Goal: Task Accomplishment & Management: Complete application form

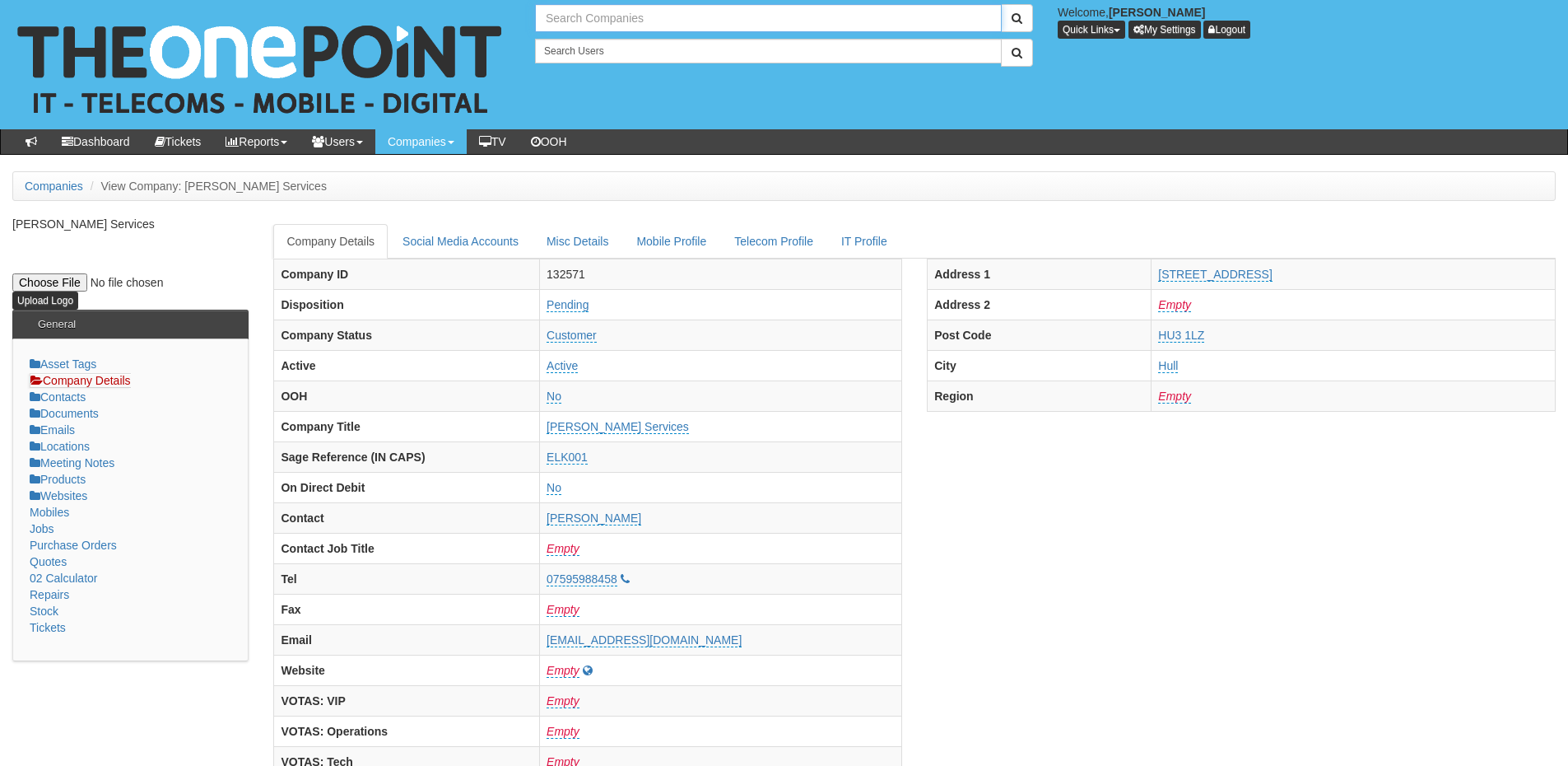
click at [604, 26] on input "text" at bounding box center [768, 18] width 467 height 28
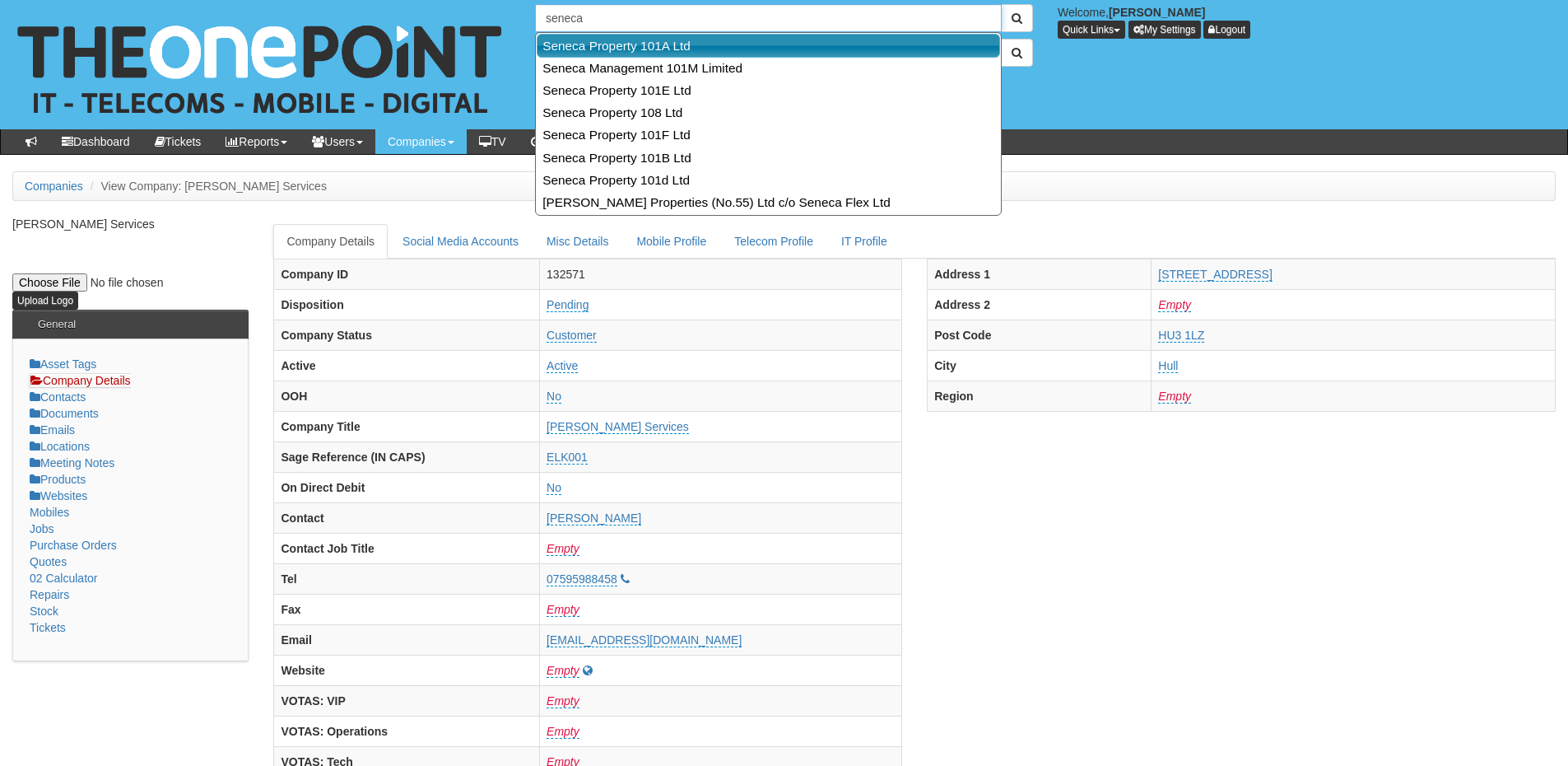
click at [609, 45] on link "Seneca Property 101A Ltd" at bounding box center [768, 45] width 463 height 24
type input "Seneca Property 101A Ltd"
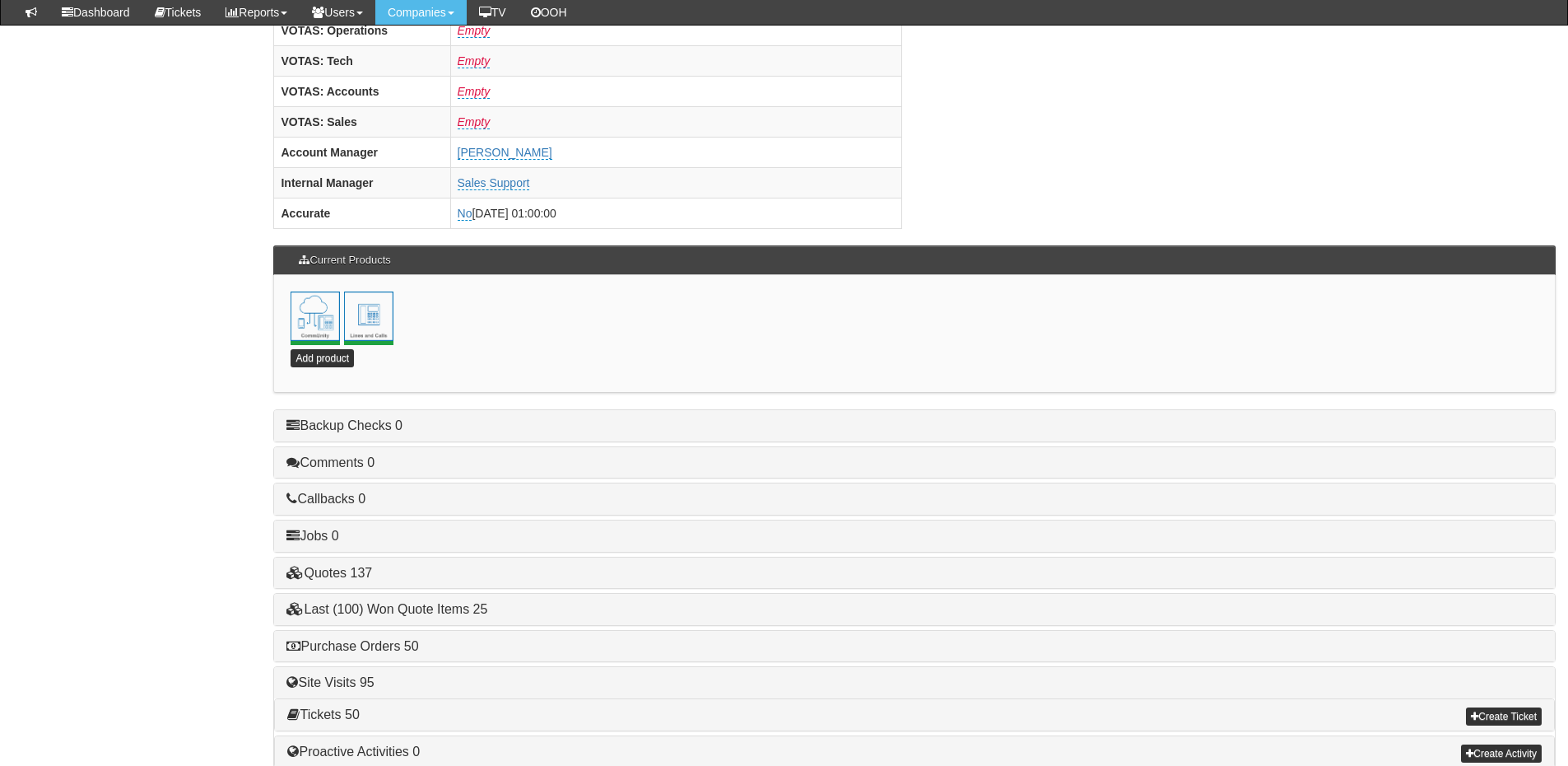
scroll to position [728, 0]
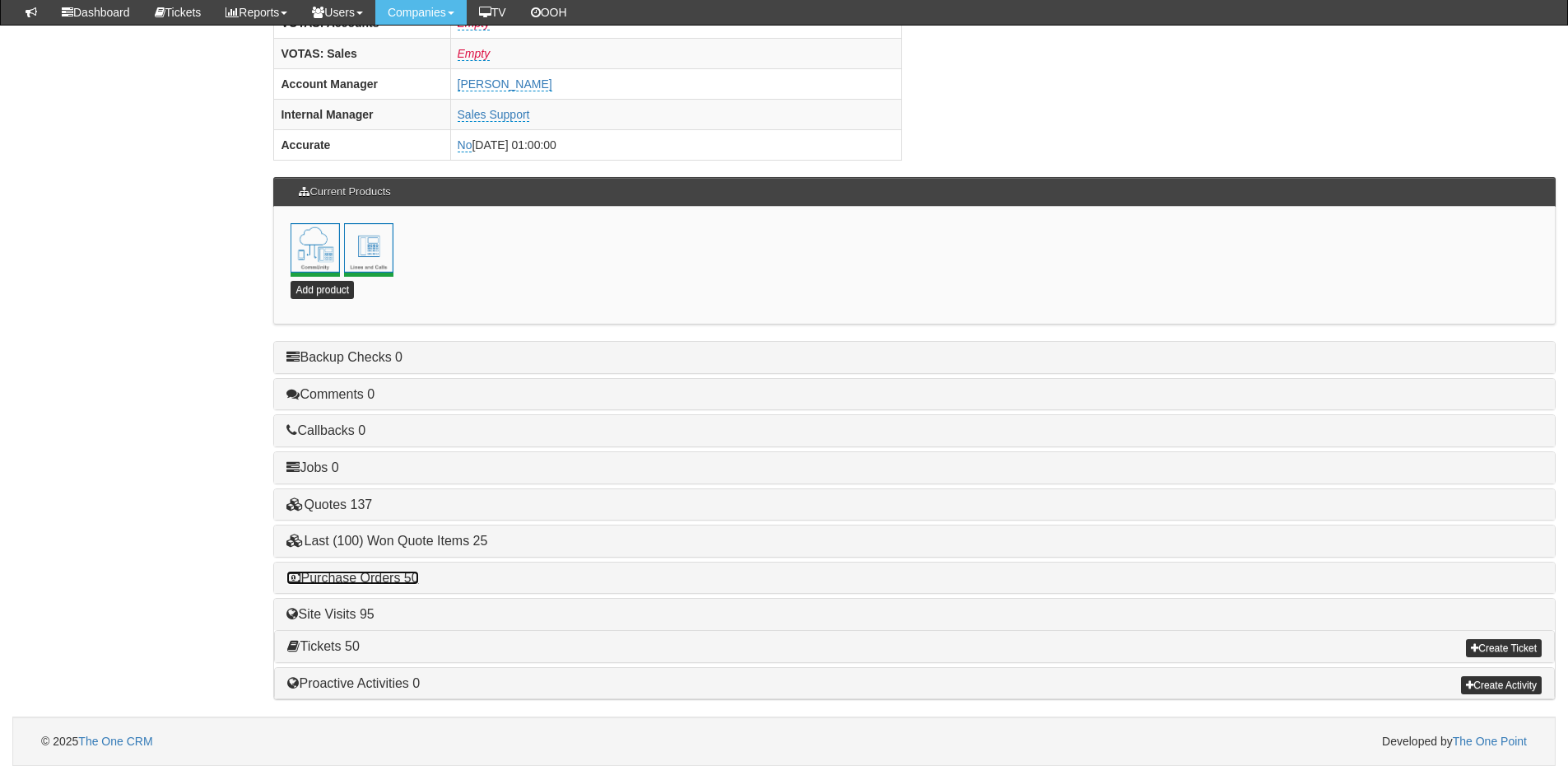
click at [395, 577] on link "Purchase Orders 50" at bounding box center [352, 577] width 132 height 14
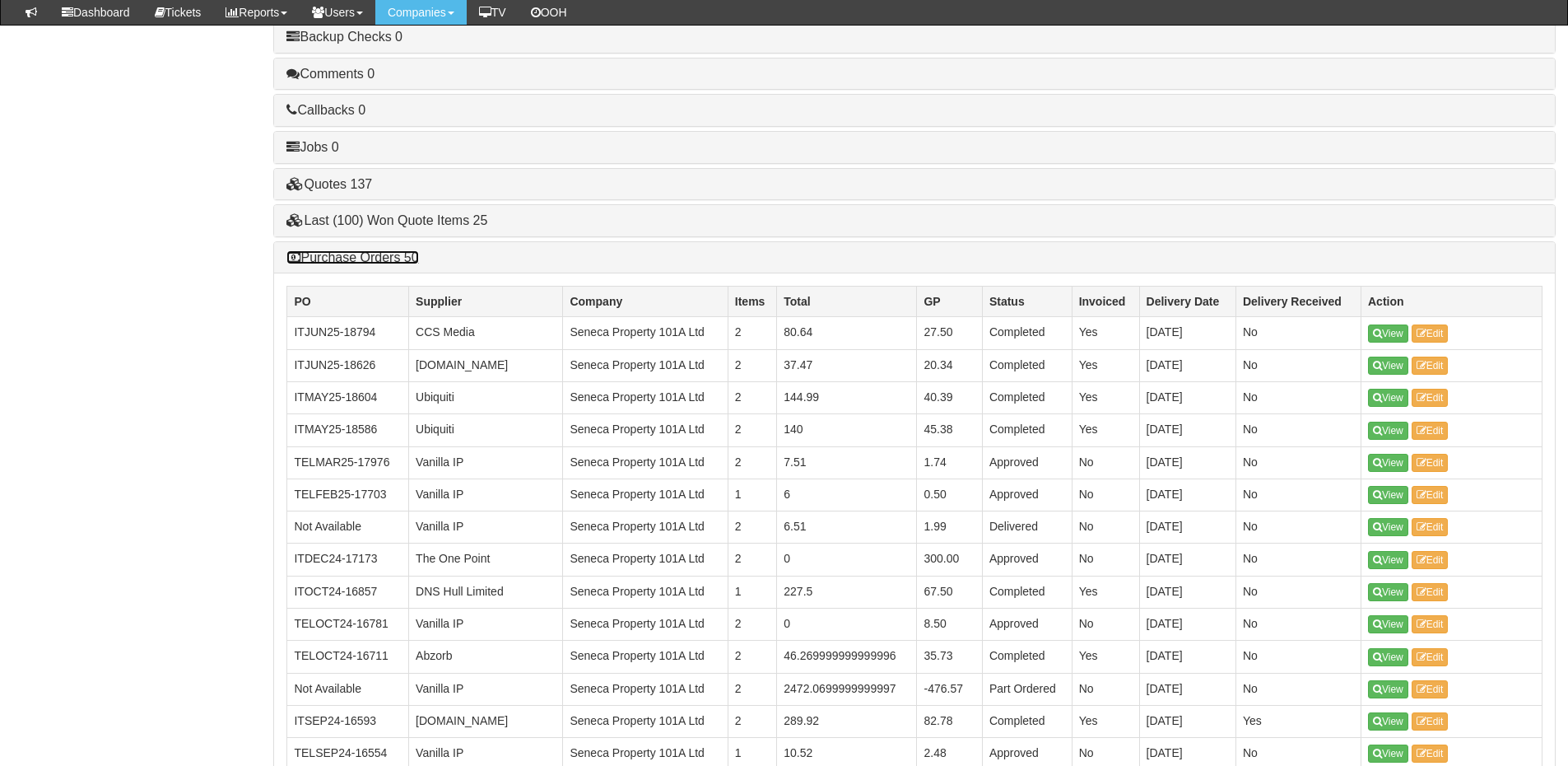
scroll to position [1221, 0]
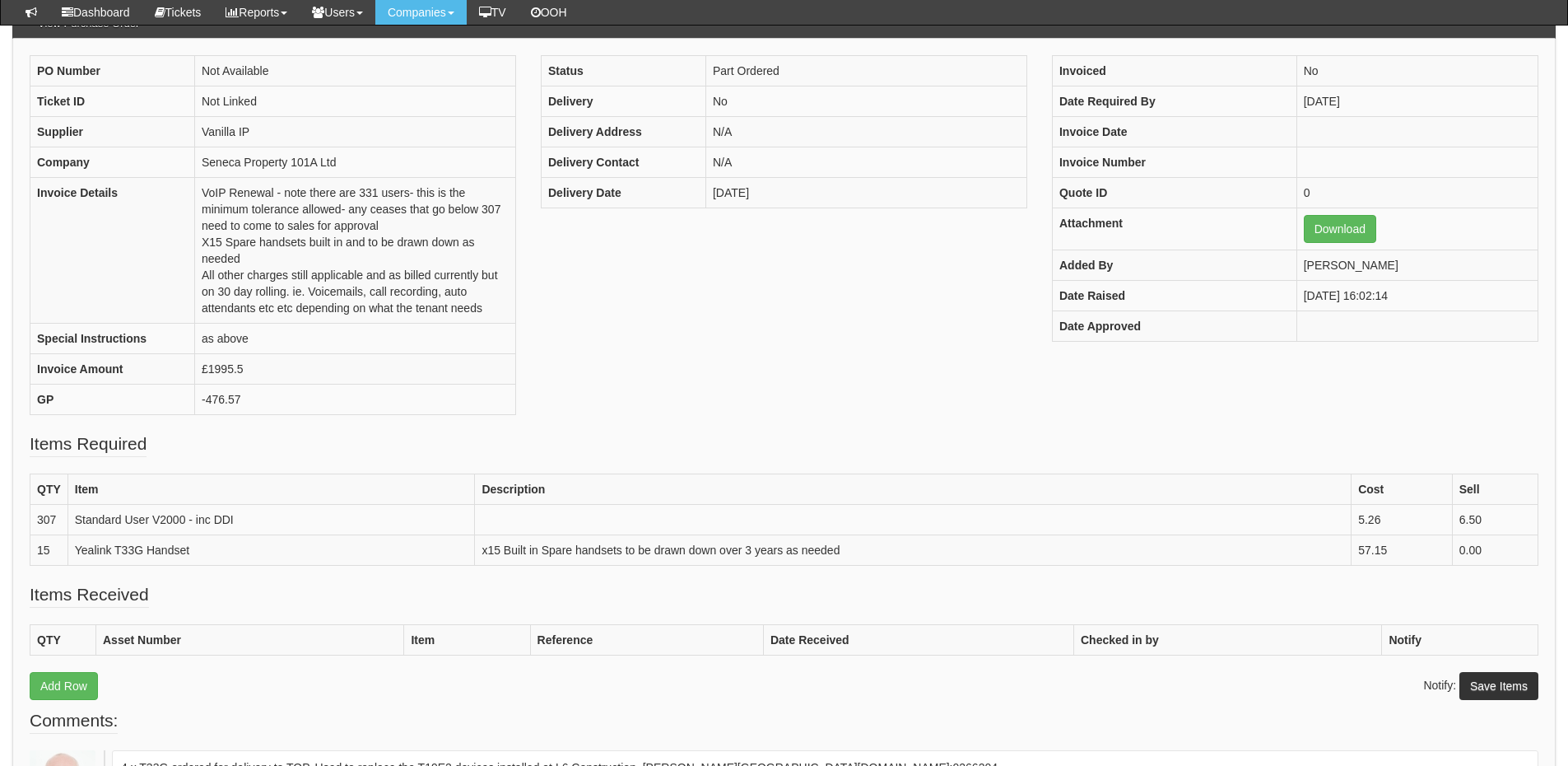
scroll to position [164, 0]
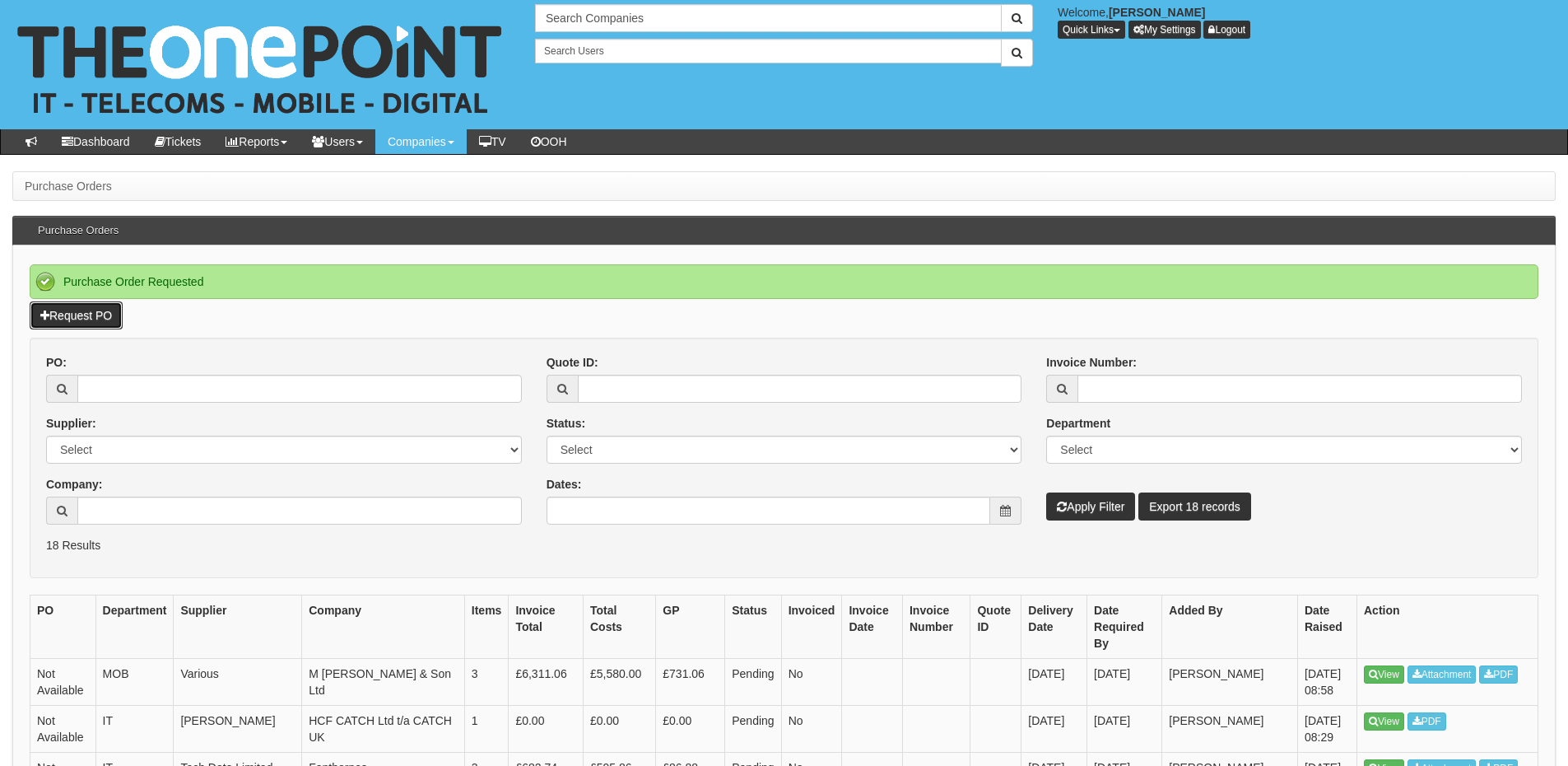
click at [80, 324] on link "Request PO" at bounding box center [75, 316] width 93 height 28
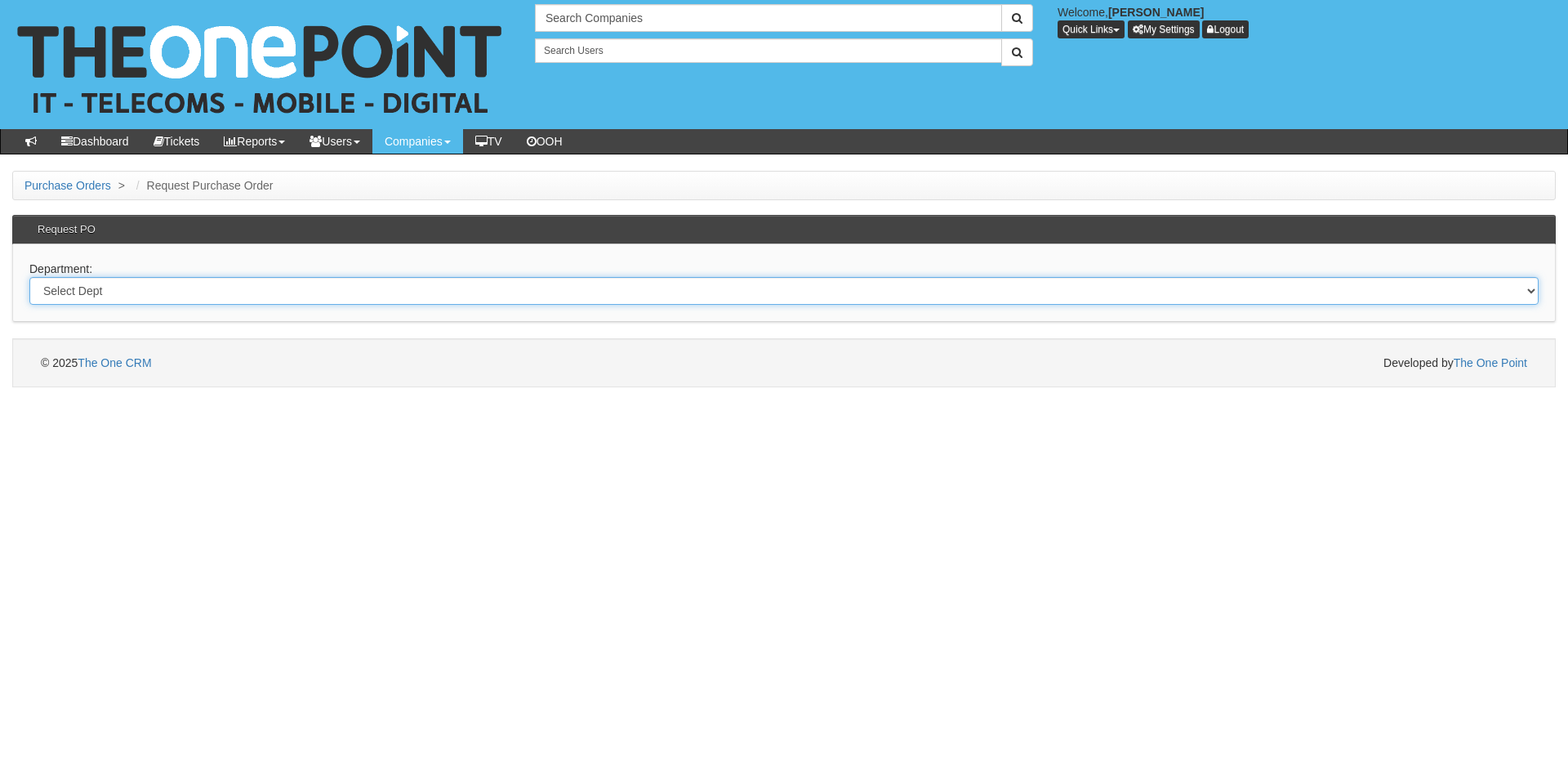
click at [534, 303] on select "Select Dept Digital Internal IT Mobiles Marketing Telecoms" at bounding box center [784, 291] width 1509 height 28
select select "?pipeID=&dept=IT"
click at [29, 277] on select "Select Dept Digital Internal IT Mobiles Marketing Telecoms" at bounding box center [784, 291] width 1509 height 28
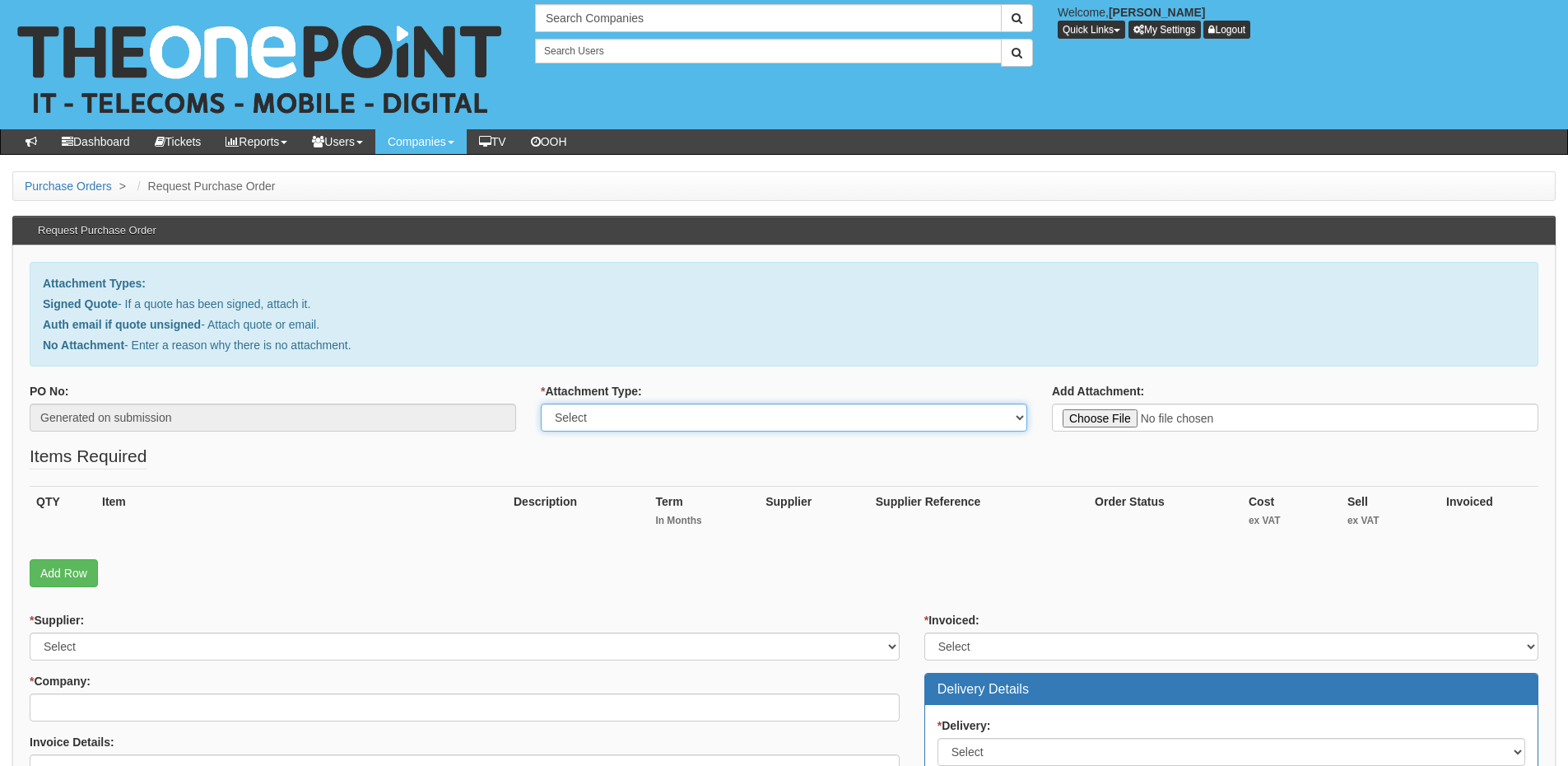
click at [569, 405] on select "Select Signed Quote Auth email with quote if unsigned No Attachment" at bounding box center [784, 418] width 487 height 28
select select "No Attachment"
click at [541, 403] on select "Select Signed Quote Auth email with quote if unsigned No Attachment" at bounding box center [784, 418] width 487 height 28
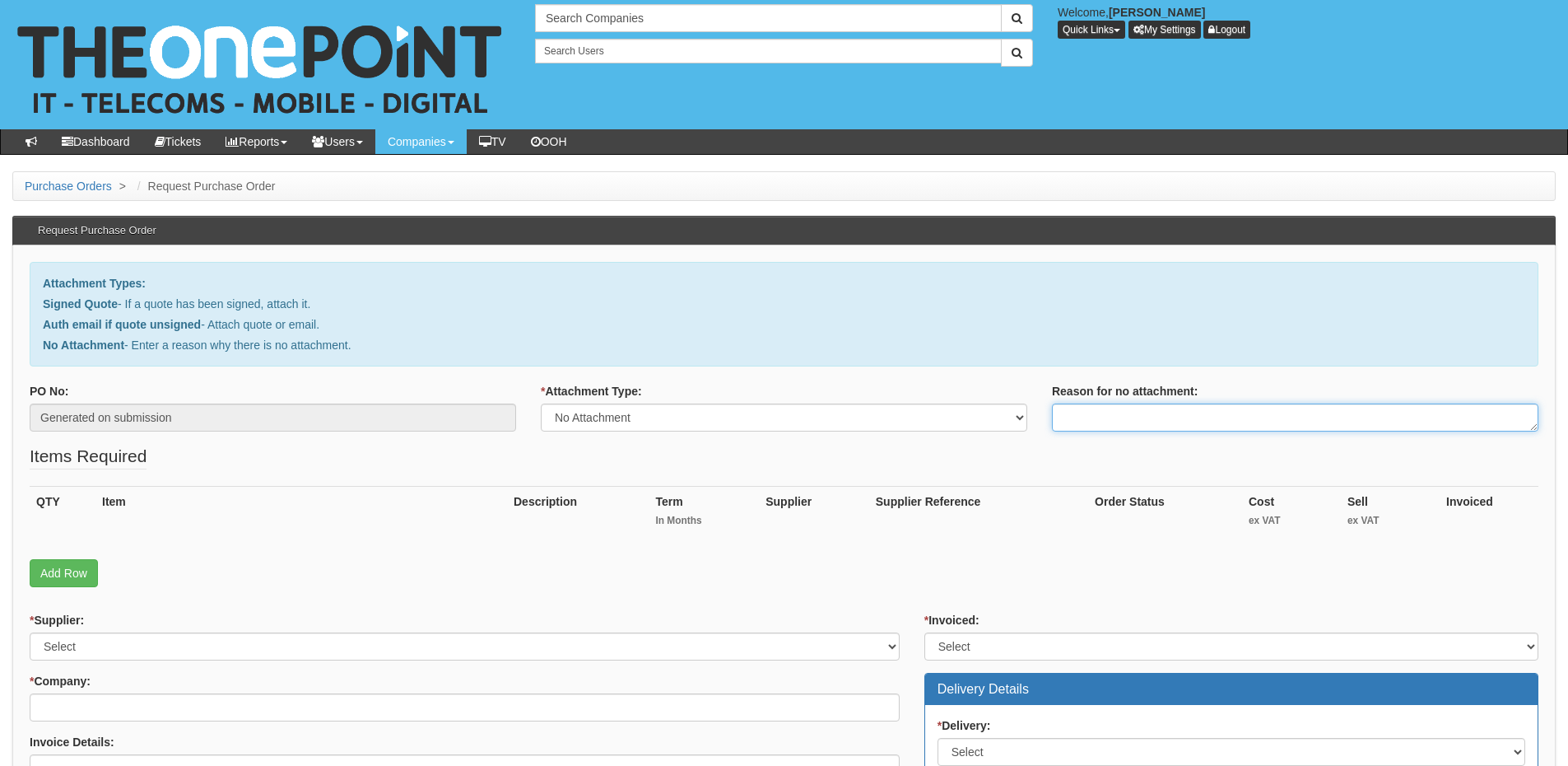
click at [1100, 423] on textarea "Reason for no attachment:" at bounding box center [1295, 418] width 487 height 28
click at [1214, 419] on textarea "Linked to ticket 419216" at bounding box center [1295, 418] width 487 height 28
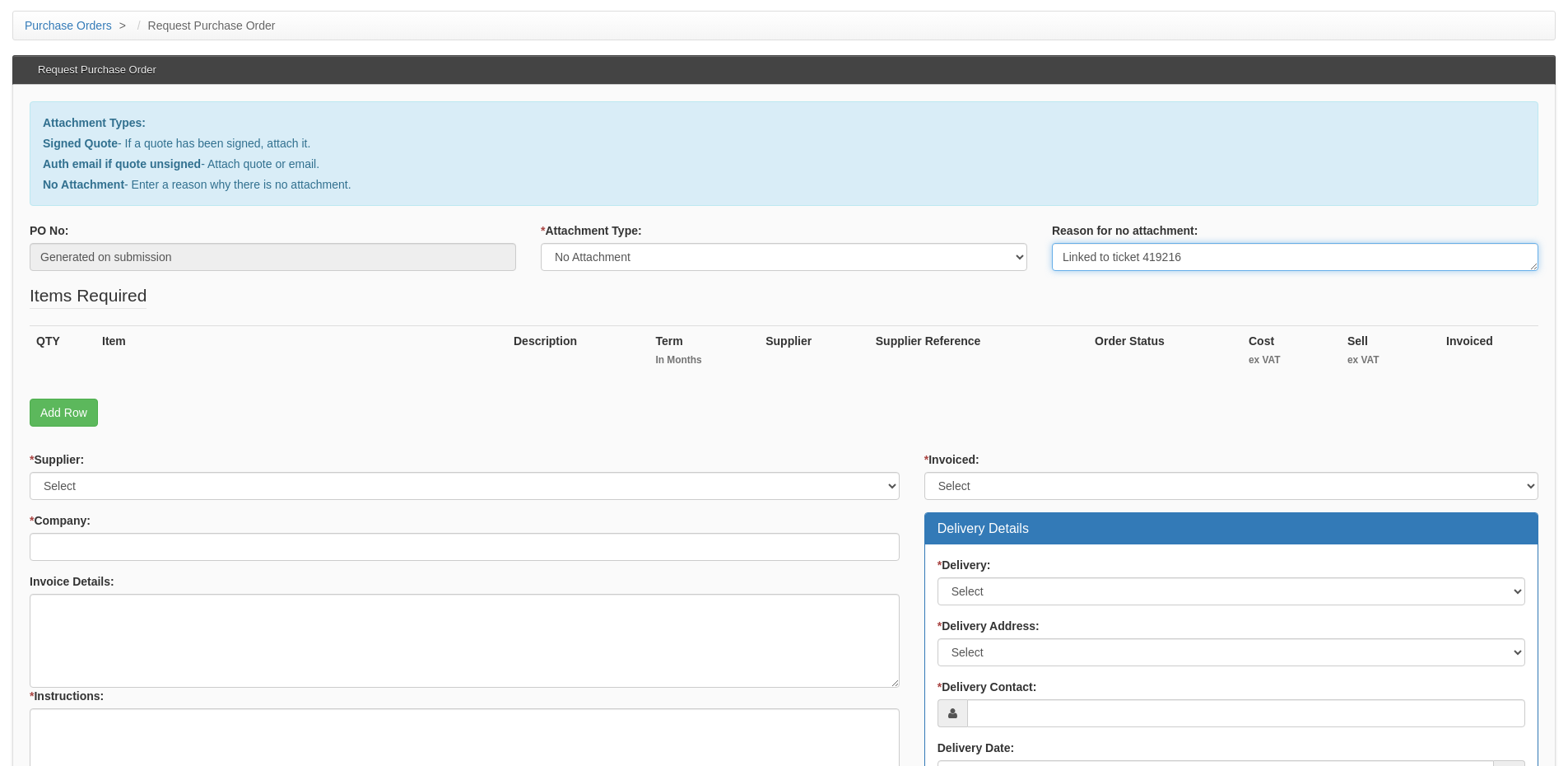
scroll to position [165, 0]
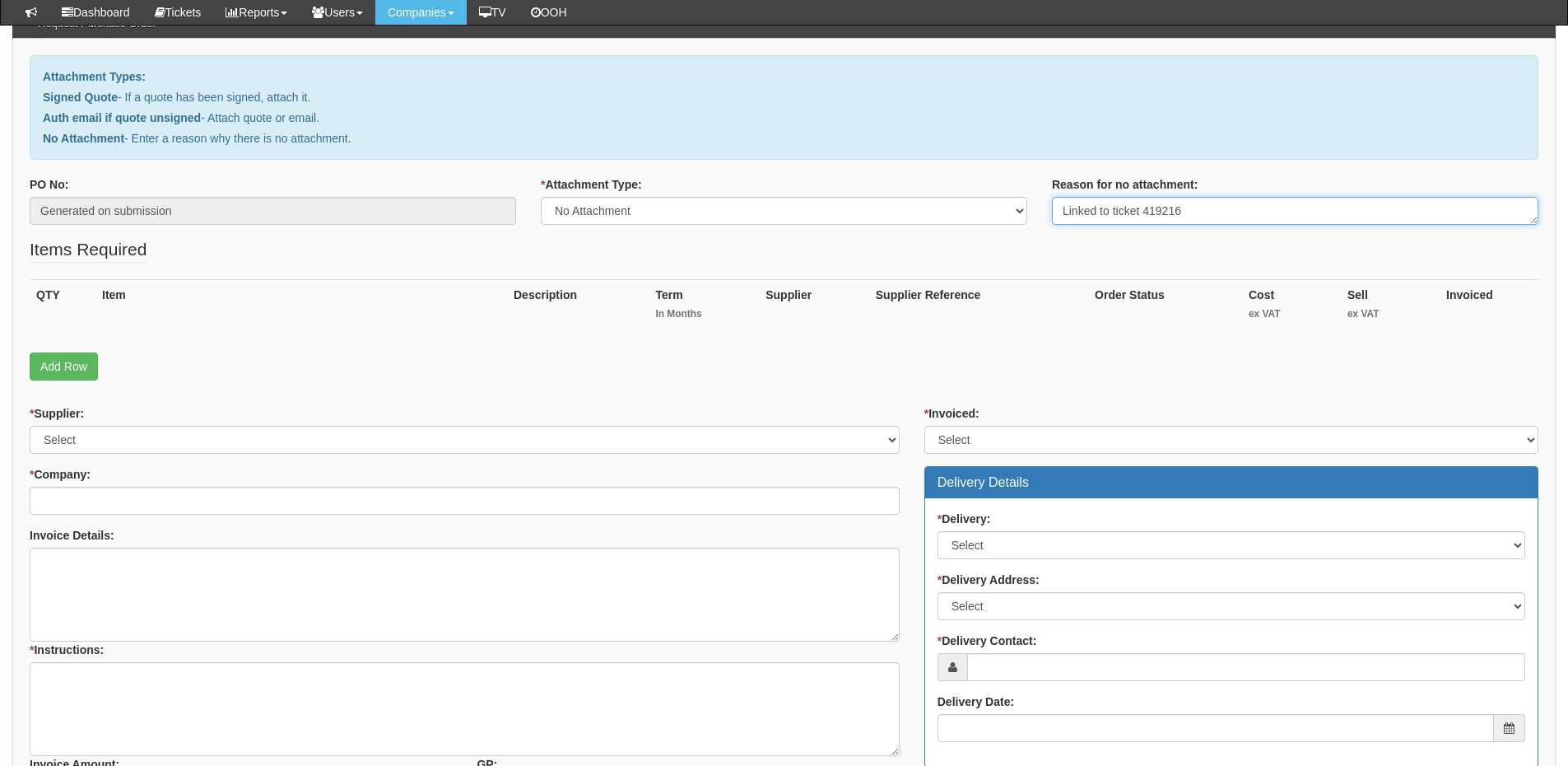
type textarea "Linked to ticket 419216"
click at [118, 647] on div "* Instructions:" at bounding box center [464, 611] width 870 height 102
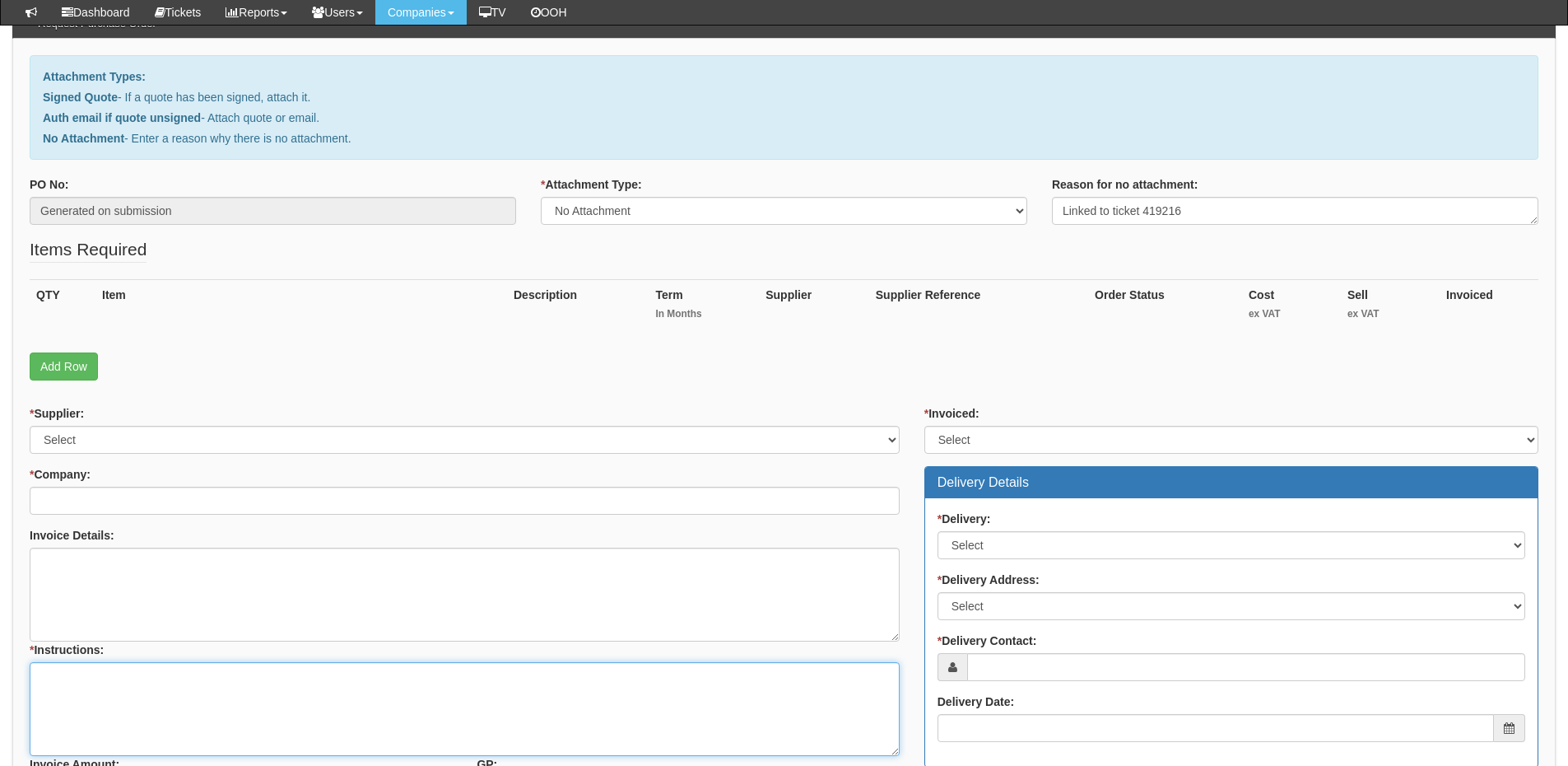
click at [111, 675] on textarea "* Instructions:" at bounding box center [464, 709] width 870 height 94
paste textarea "Linked to ticket 419216"
type textarea "Linked to ticket 419216"
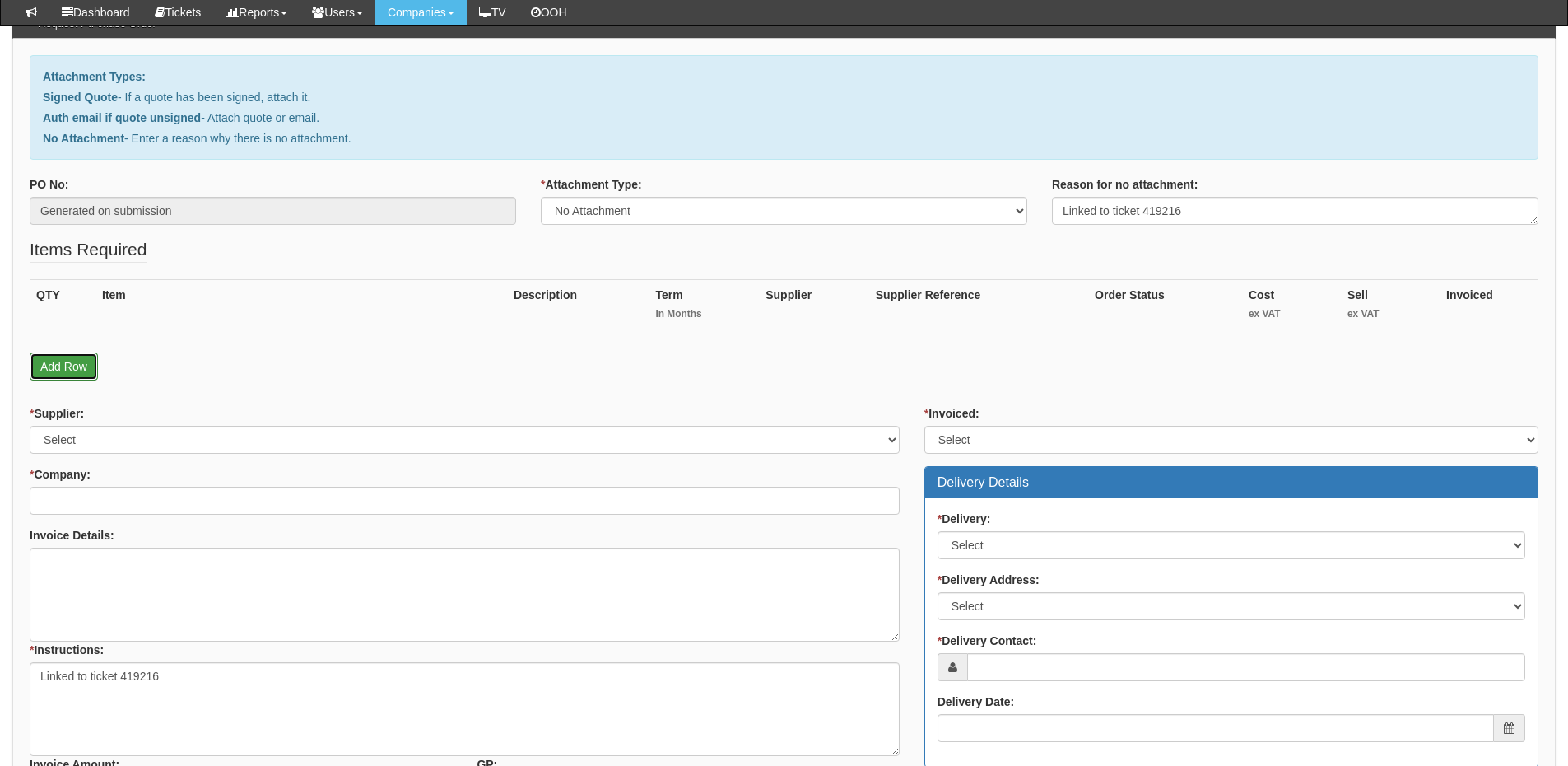
click at [67, 368] on link "Add Row" at bounding box center [63, 367] width 68 height 28
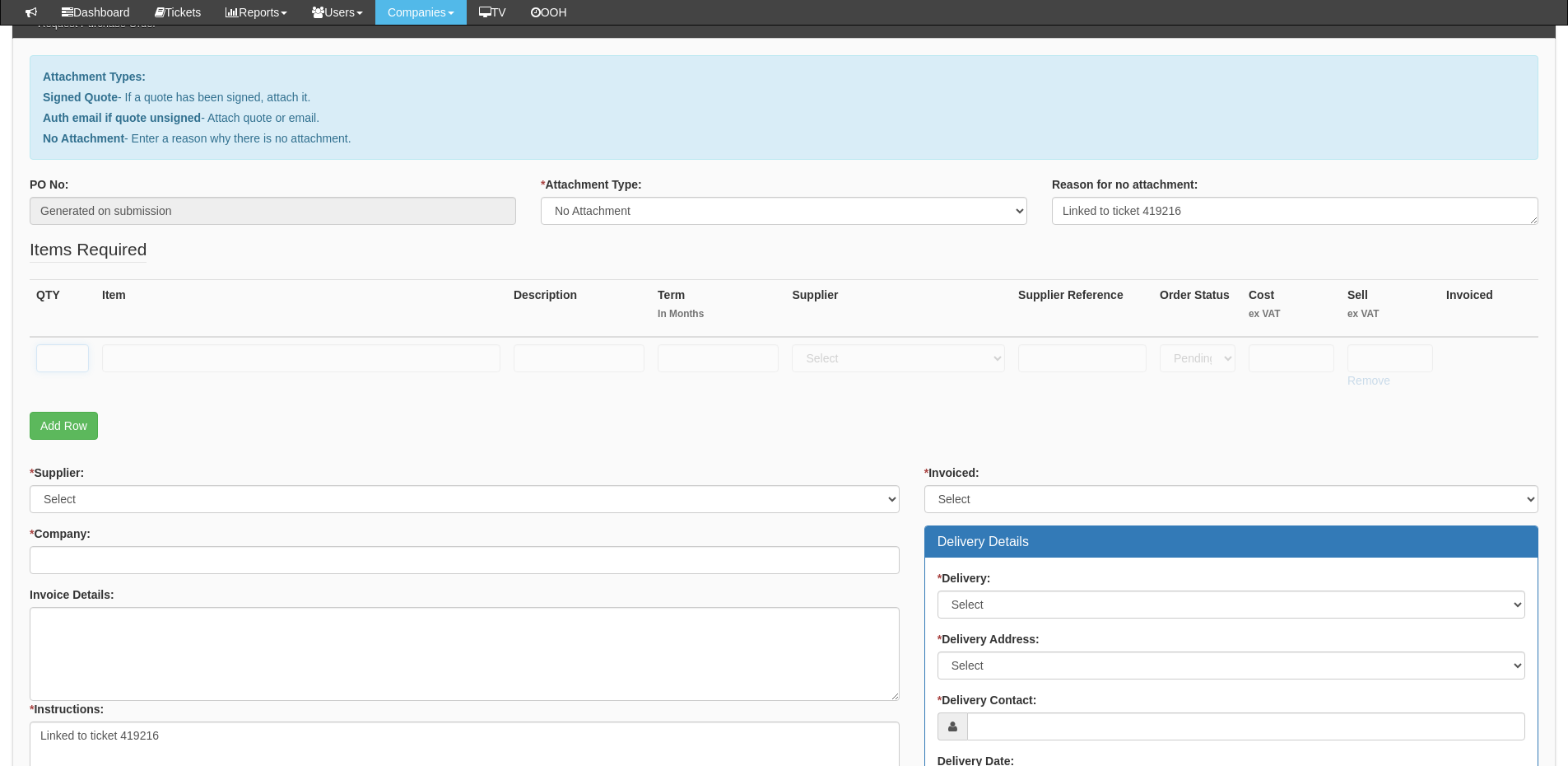
click at [65, 358] on input "text" at bounding box center [62, 358] width 53 height 28
type input "1"
click at [139, 361] on input "text" at bounding box center [301, 358] width 398 height 28
type input "Curly Cord"
click at [826, 364] on select "Select 123 REG.co.uk 1Password 3 4Gon AA Jones Electric Ltd Abzorb Access Group…" at bounding box center [898, 358] width 213 height 28
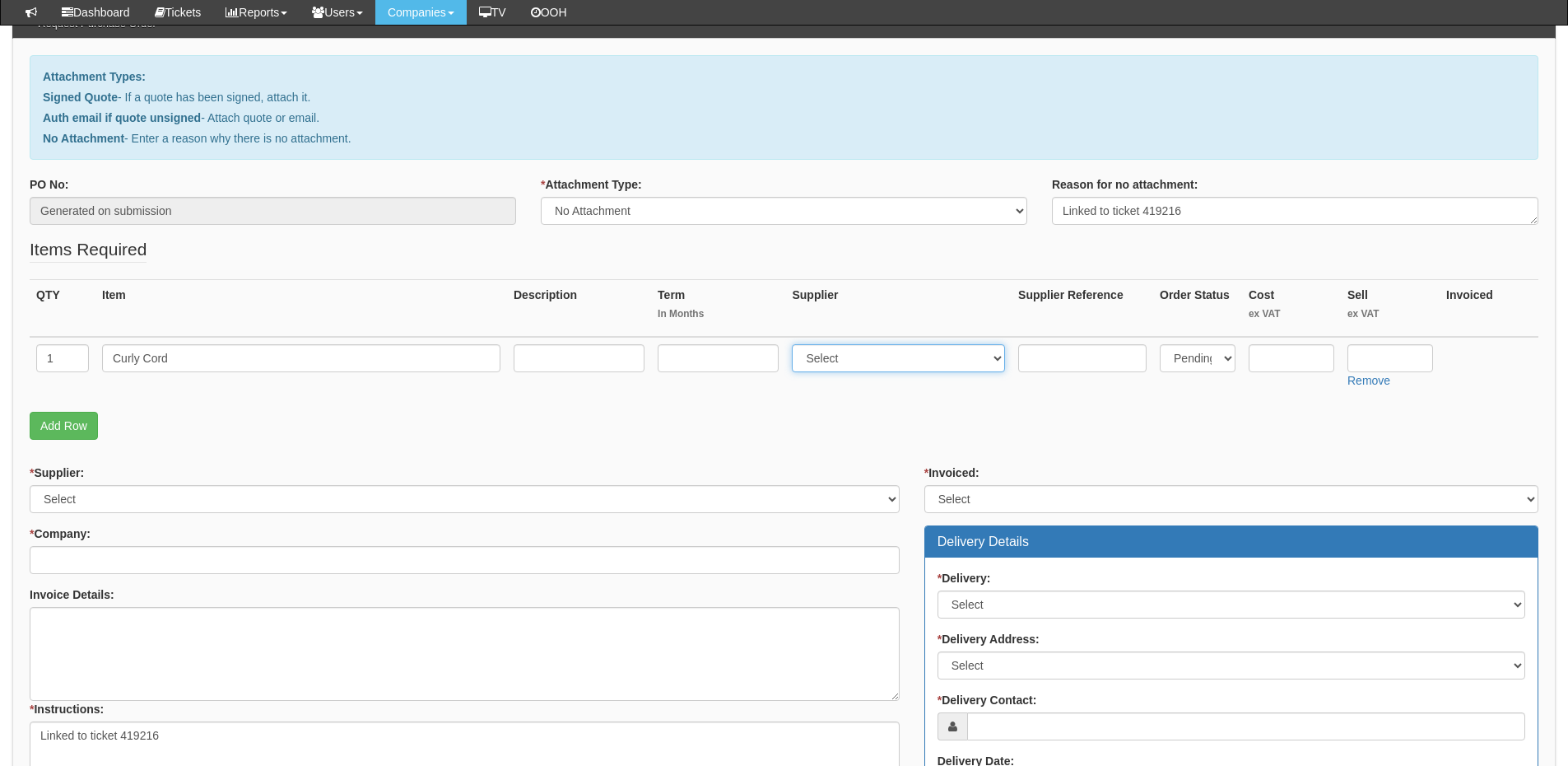
select select "61"
click at [796, 344] on select "Select 123 REG.co.uk 1Password 3 4Gon AA Jones Electric Ltd Abzorb Access Group…" at bounding box center [898, 358] width 213 height 28
click at [1309, 361] on input "text" at bounding box center [1292, 358] width 86 height 28
type input "5"
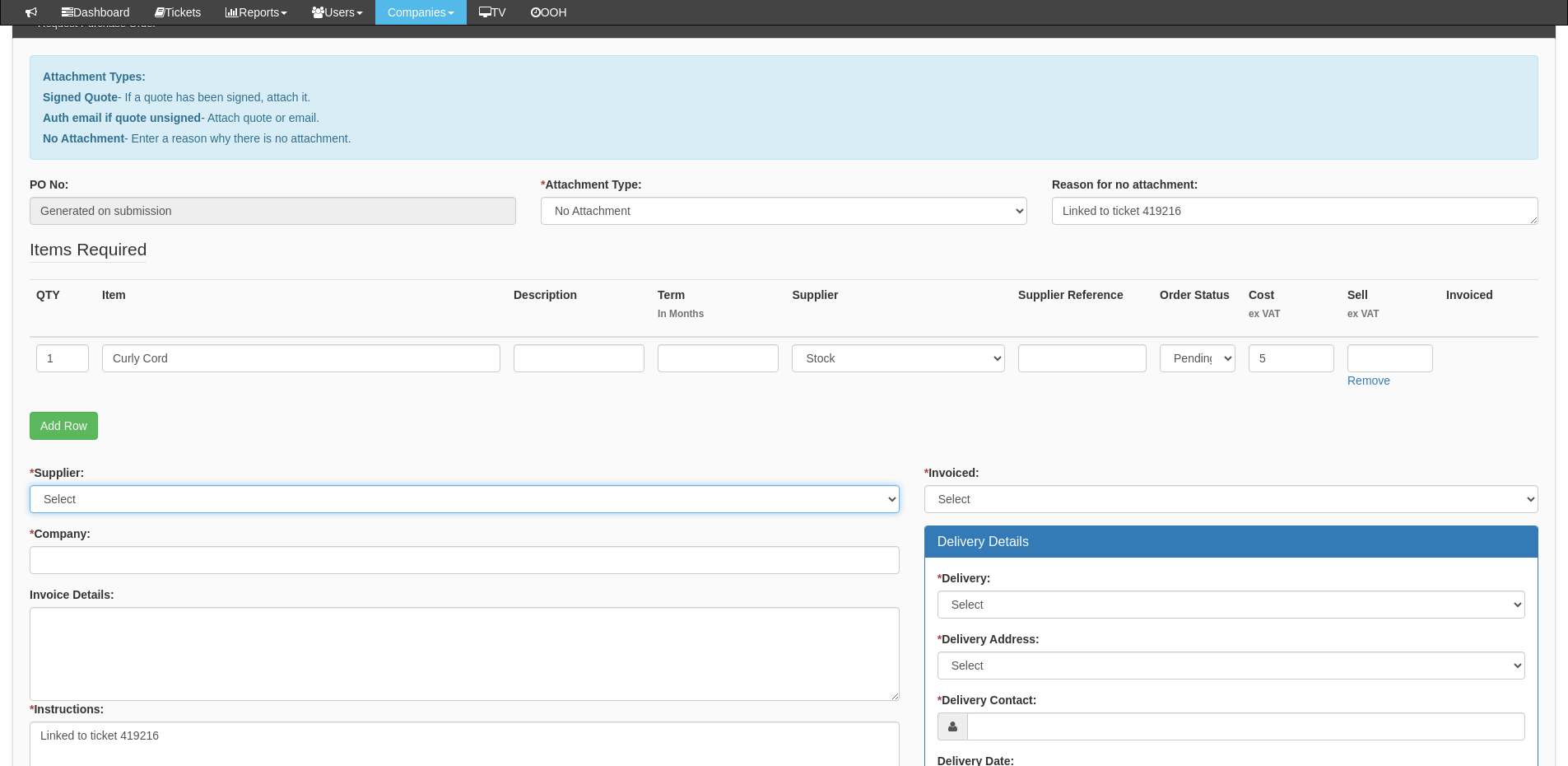
click at [100, 511] on select "Select 123 REG.co.uk 1Password 3 4Gon AA Jones Electric Ltd Abzorb Access Group…" at bounding box center [464, 500] width 870 height 28
click at [29, 485] on select "Select 123 REG.co.uk 1Password 3 4Gon AA Jones Electric Ltd Abzorb Access Group…" at bounding box center [464, 500] width 870 height 28
click at [100, 503] on select "Select 123 REG.co.uk 1Password 3 4Gon AA Jones Electric Ltd Abzorb Access Group…" at bounding box center [464, 500] width 870 height 28
select select "61"
click at [29, 485] on select "Select 123 REG.co.uk 1Password 3 4Gon AA Jones Electric Ltd Abzorb Access Group…" at bounding box center [464, 500] width 870 height 28
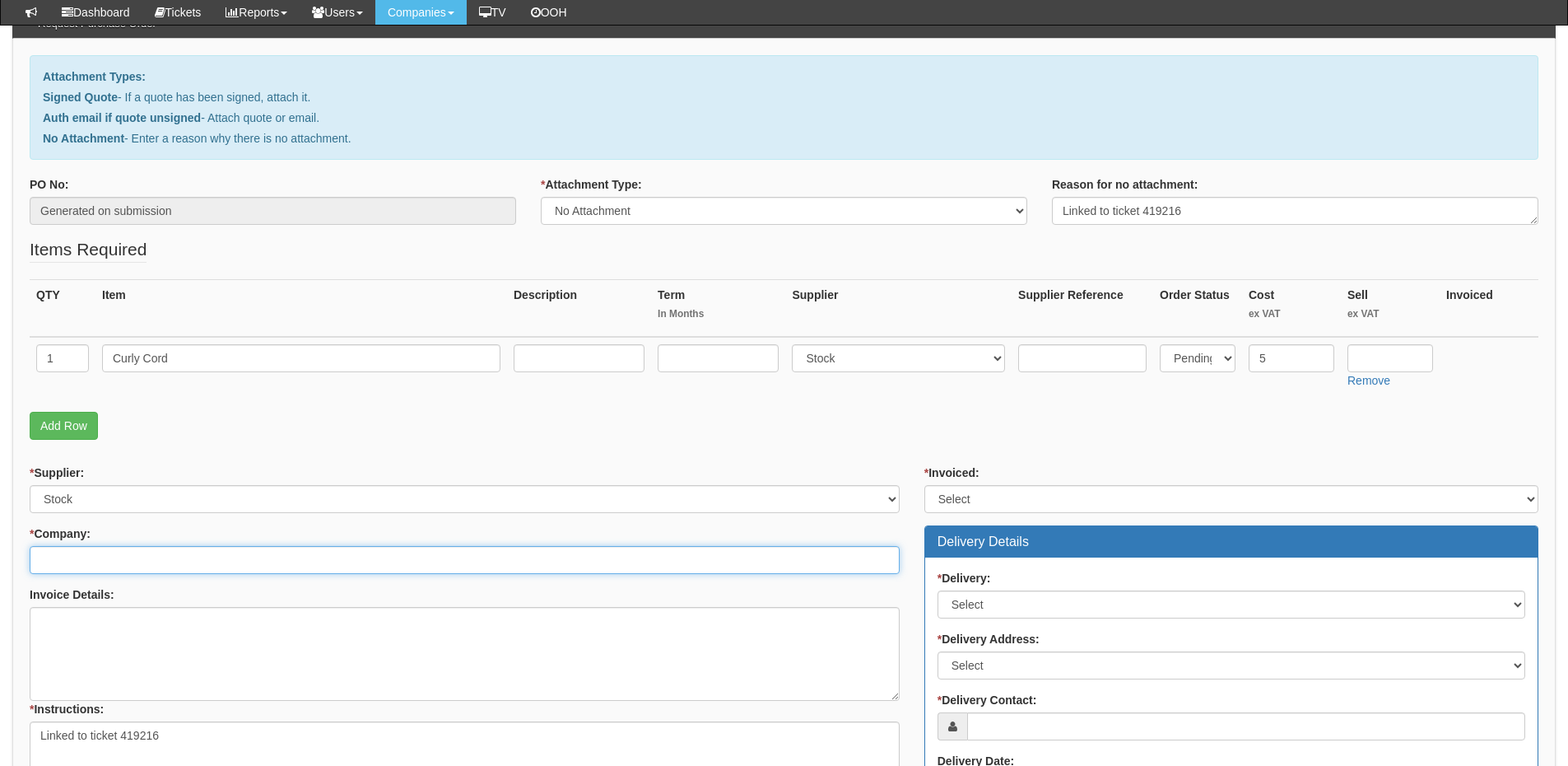
click at [100, 550] on input "* Company:" at bounding box center [464, 561] width 870 height 28
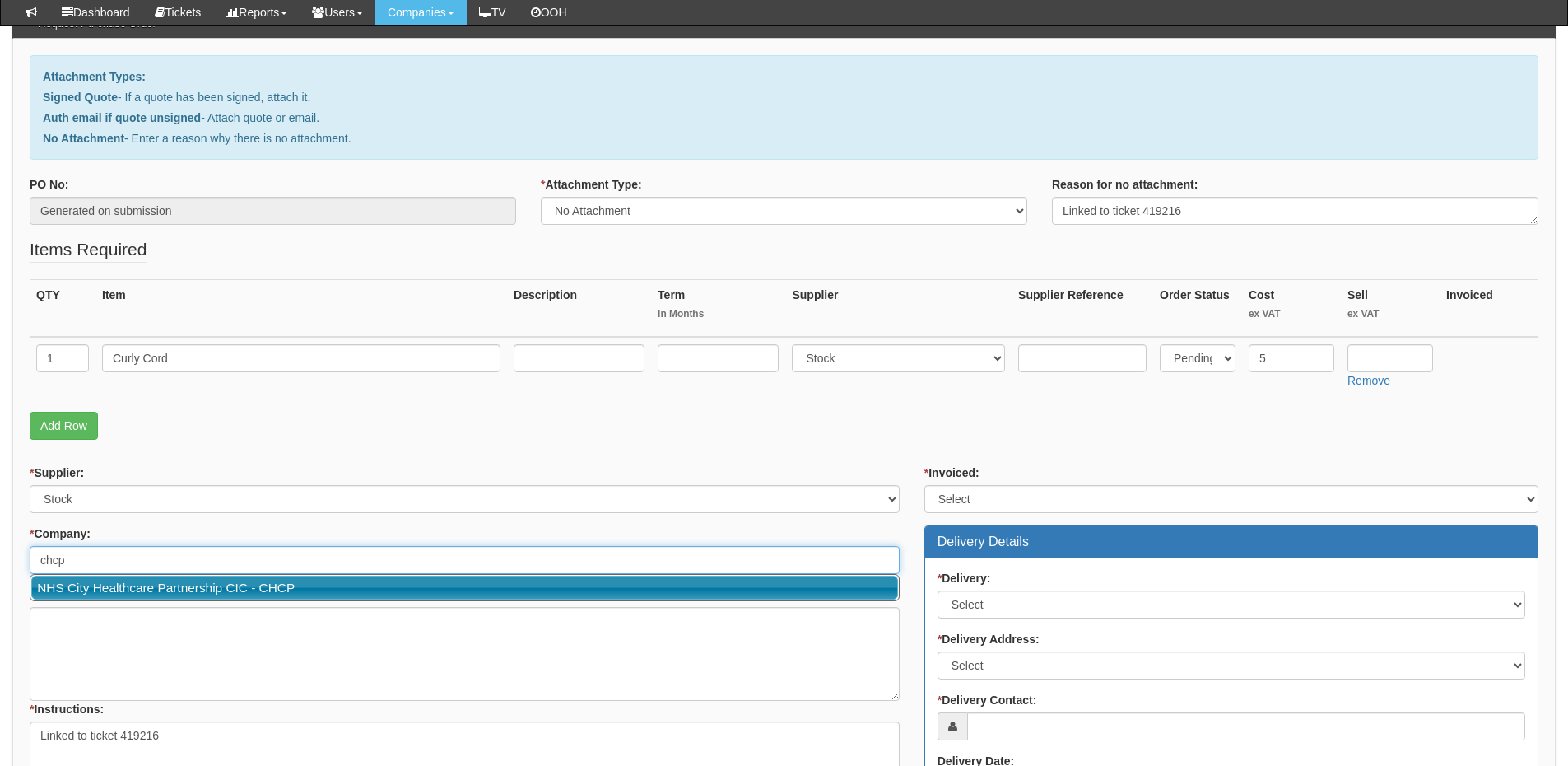
click at [113, 589] on link "NHS City Healthcare Partnership CIC - CHCP" at bounding box center [464, 587] width 867 height 24
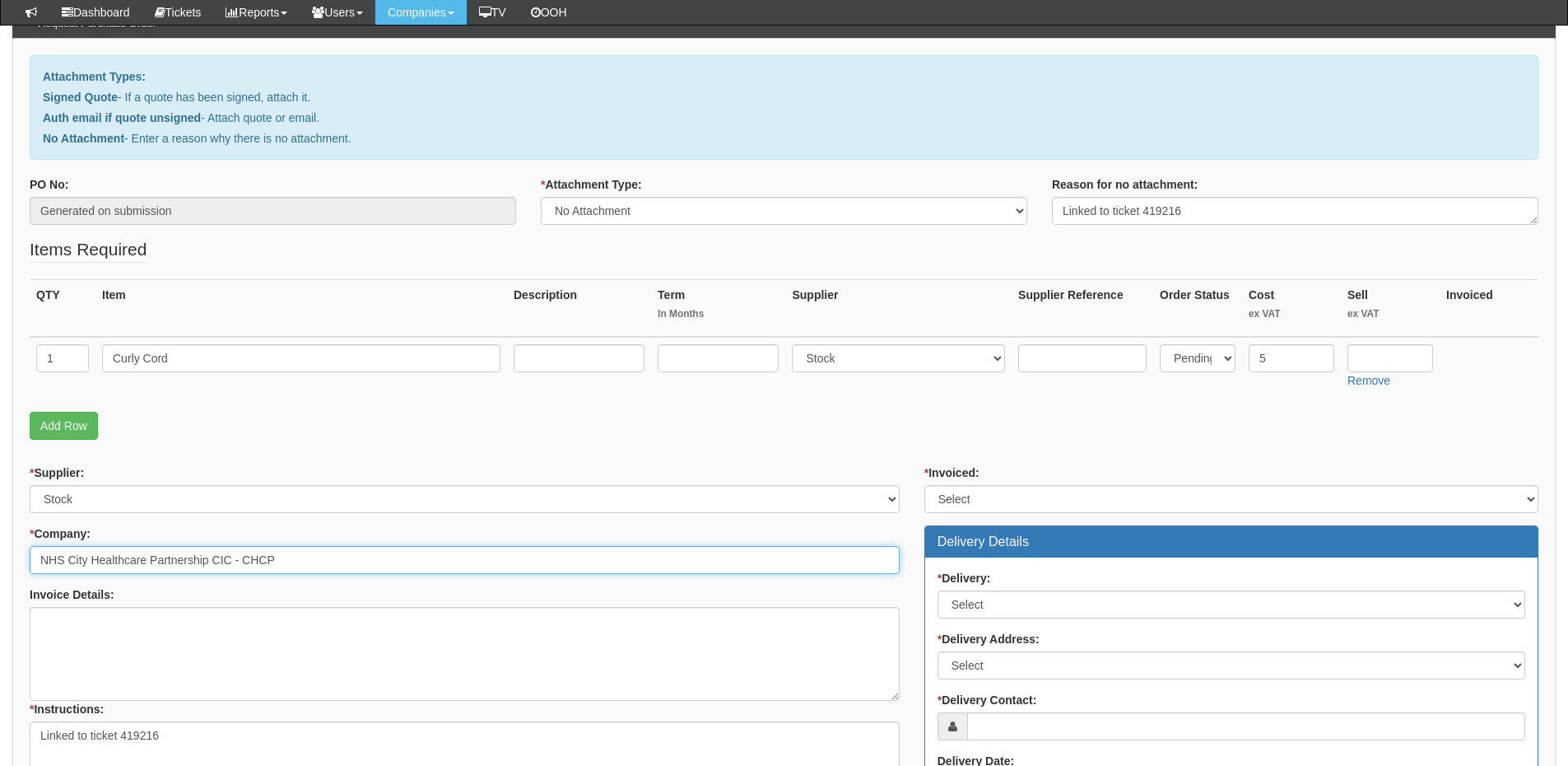
type input "NHS City Healthcare Partnership CIC - CHCP"
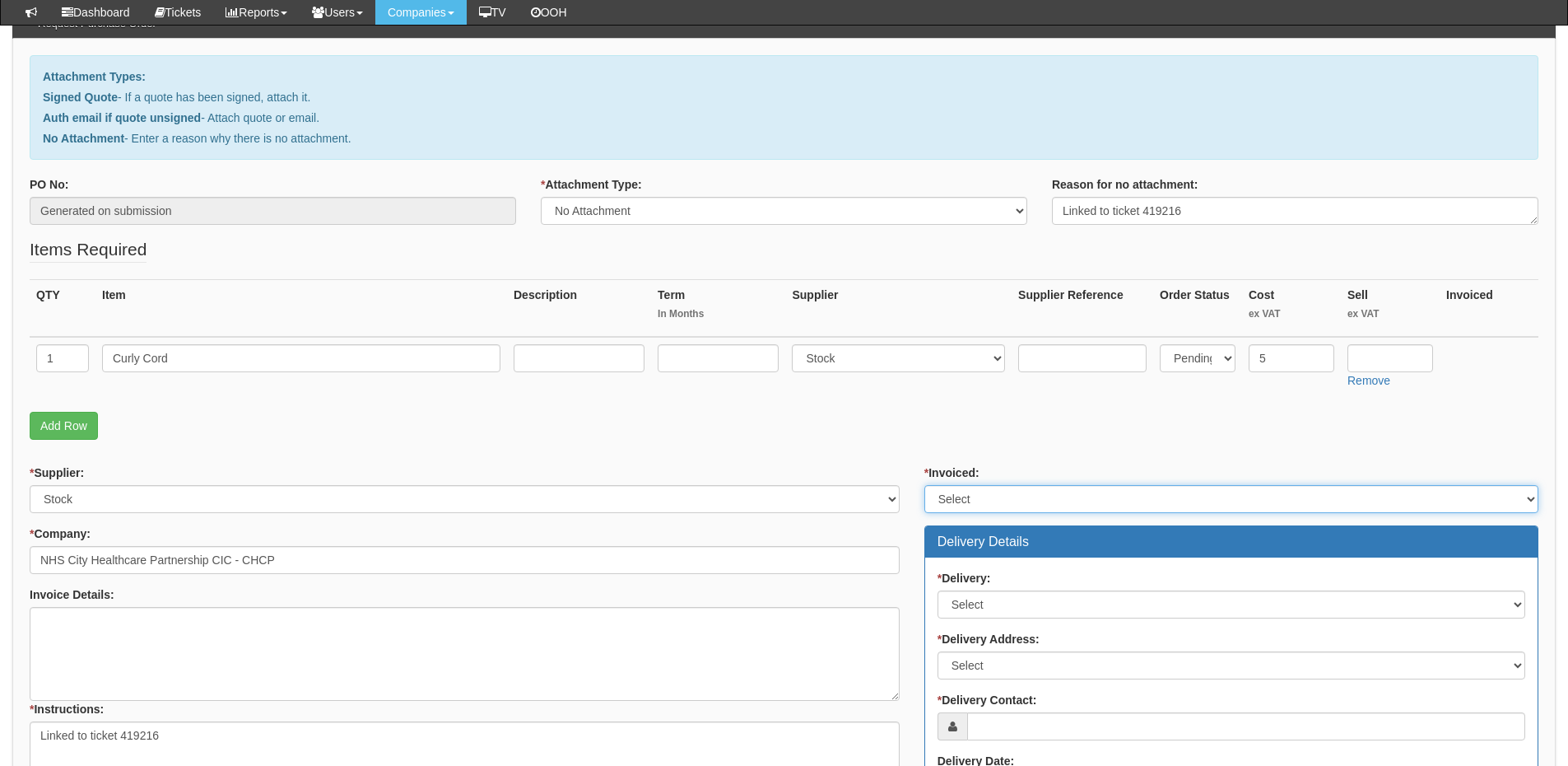
click at [976, 505] on select "Select Yes No N/A STB (part of order)" at bounding box center [1232, 500] width 615 height 28
select select "2"
click at [924, 485] on select "Select Yes No N/A STB (part of order)" at bounding box center [1232, 500] width 615 height 28
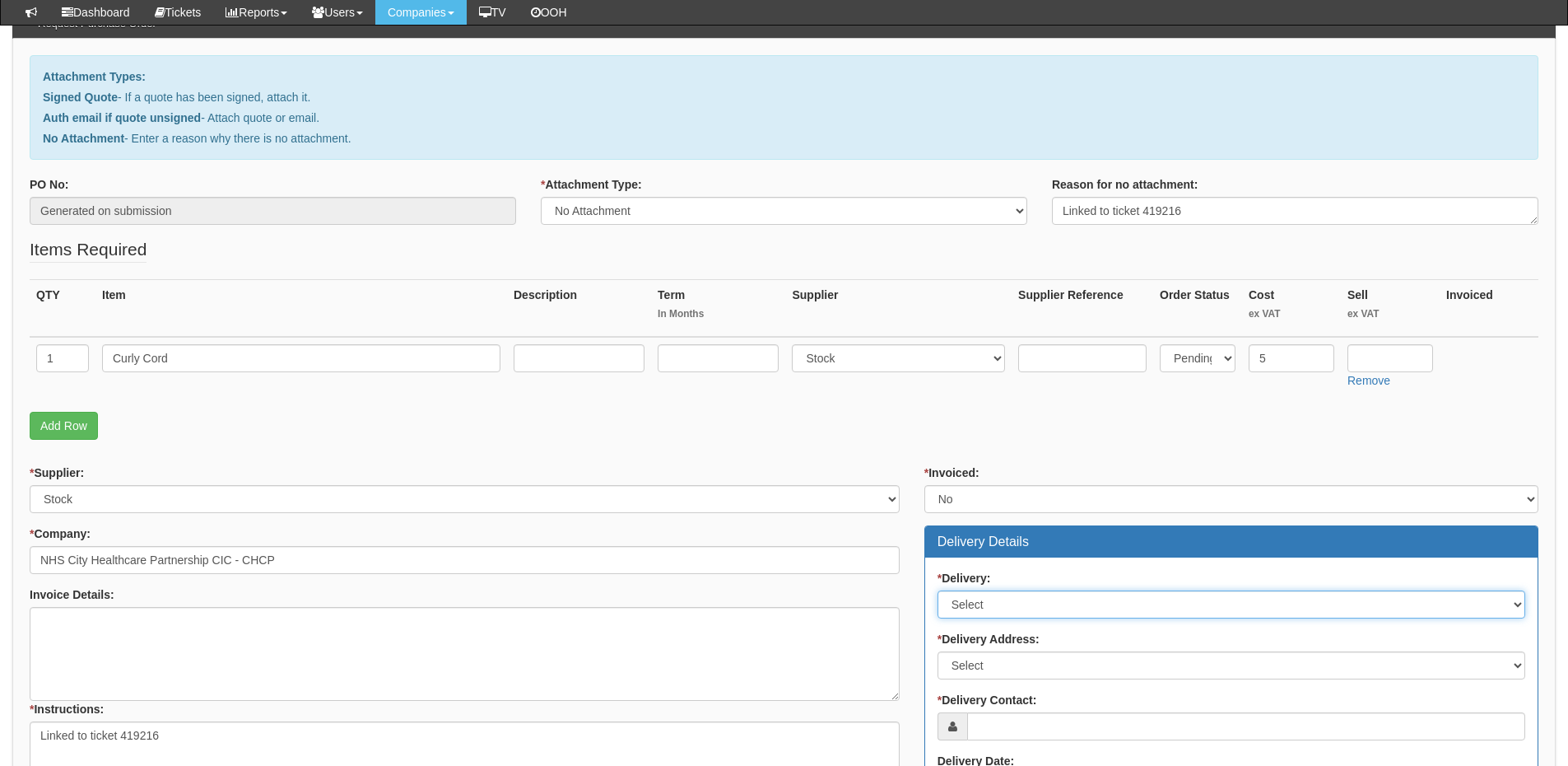
click at [976, 604] on select "Select No Not Applicable Yes" at bounding box center [1232, 605] width 588 height 28
select select "3"
click at [938, 591] on select "Select No Not Applicable Yes" at bounding box center [1232, 605] width 588 height 28
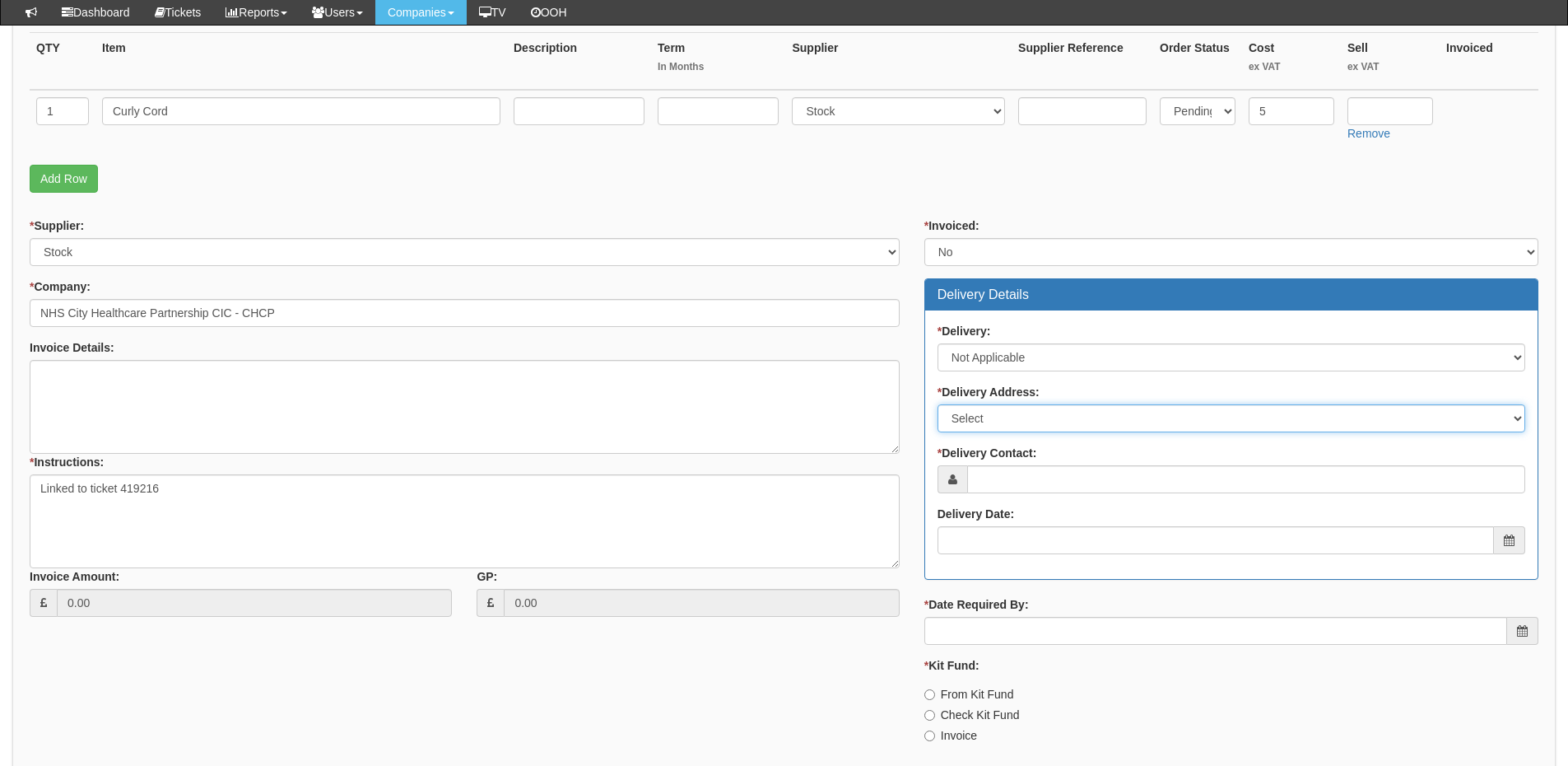
click at [1000, 413] on select "Select Not Applicable Main Address - HU3 4AE Other" at bounding box center [1232, 419] width 588 height 28
select select "N/A"
click at [938, 404] on select "Select Not Applicable Main Address - HU3 4AE Other" at bounding box center [1232, 419] width 588 height 28
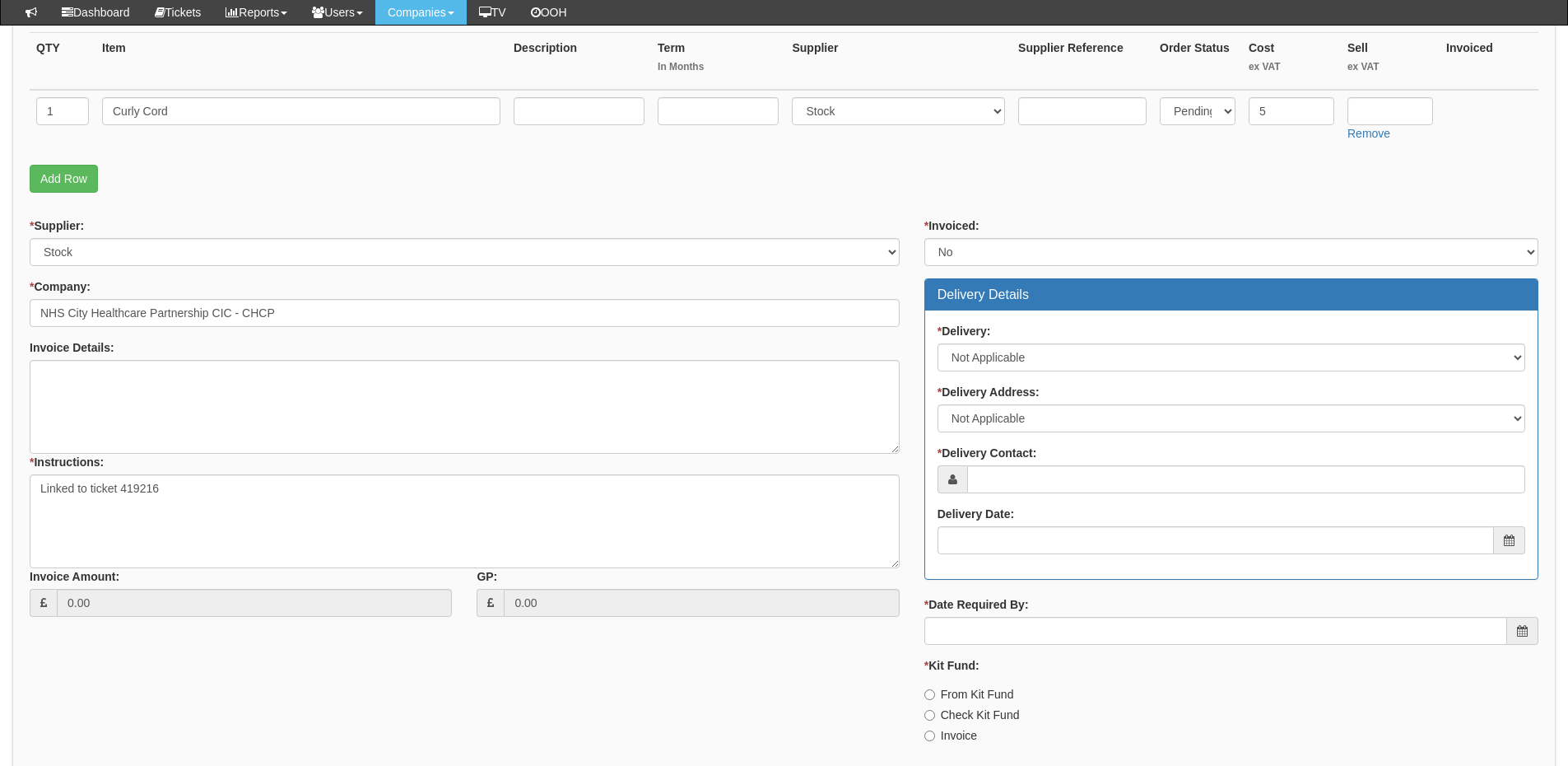
click at [1006, 495] on div "* Delivery: Select No Not Applicable Yes * Delivery Address: Select Not Applica…" at bounding box center [1232, 444] width 613 height 268
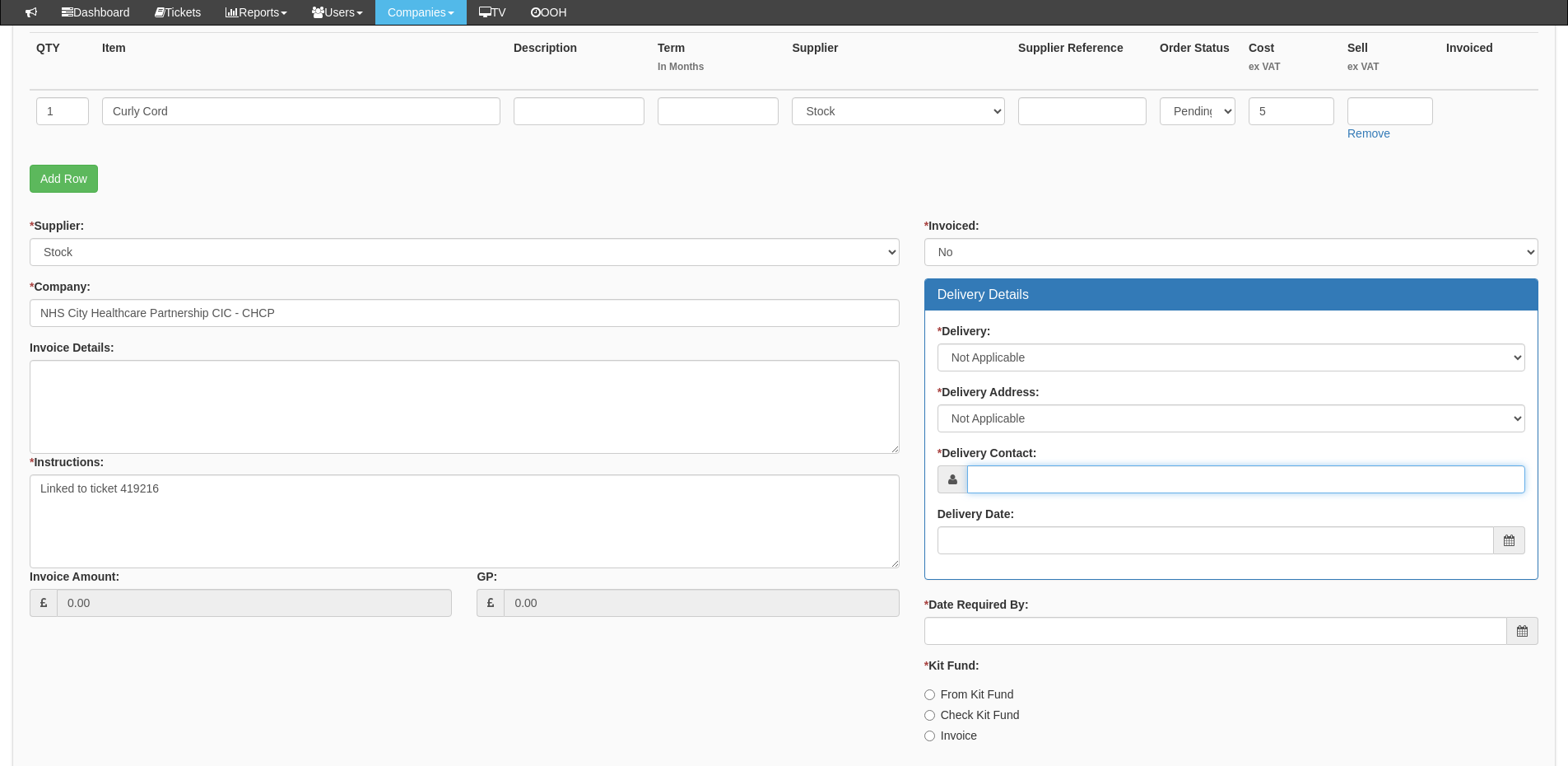
click at [1003, 484] on input "* Delivery Contact:" at bounding box center [1247, 479] width 558 height 28
type input "Kevin Clipson"
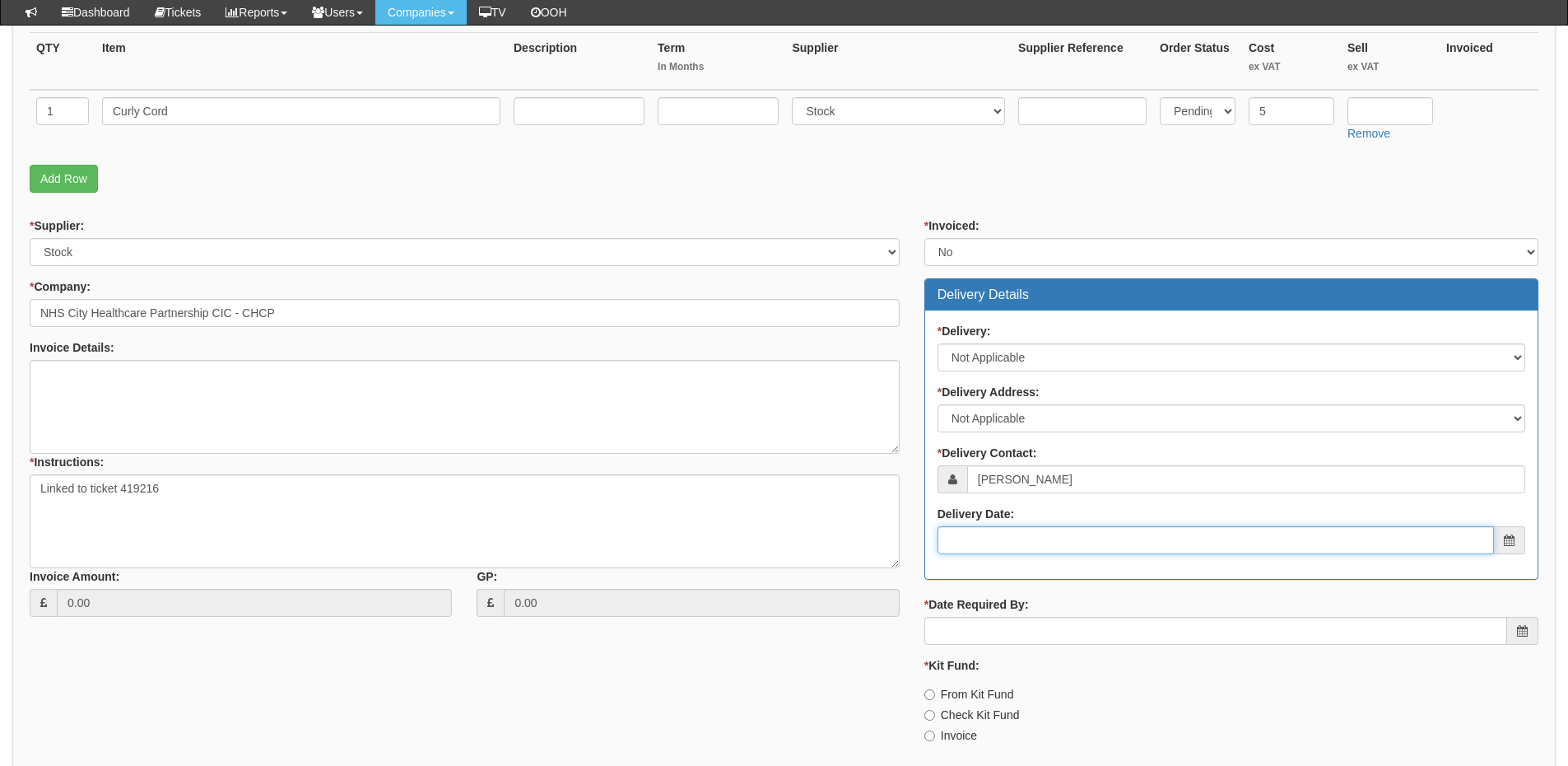
click at [1036, 532] on input "Delivery Date:" at bounding box center [1216, 540] width 557 height 28
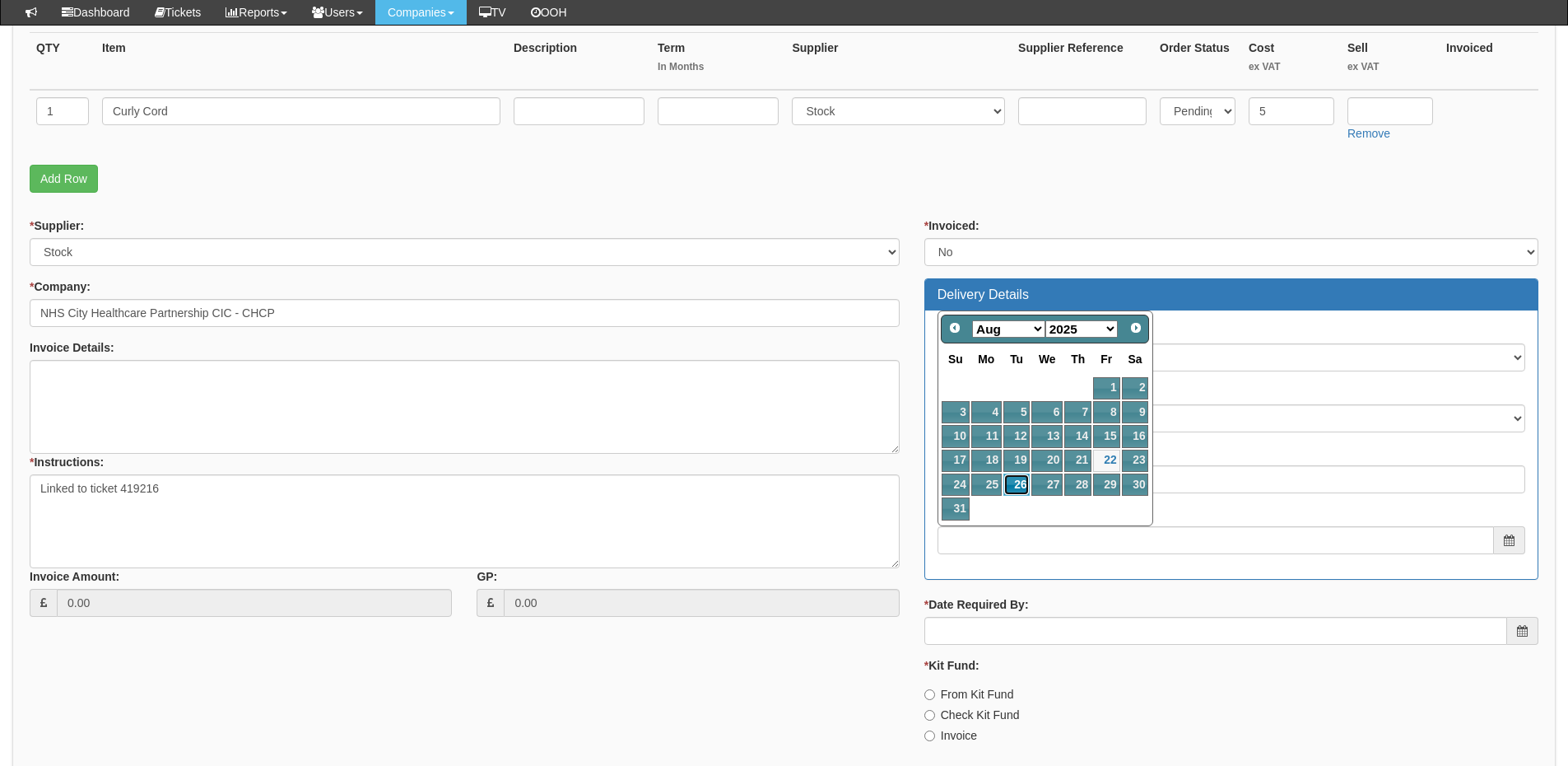
click at [1015, 484] on link "26" at bounding box center [1017, 484] width 27 height 23
type input "2025-08-26"
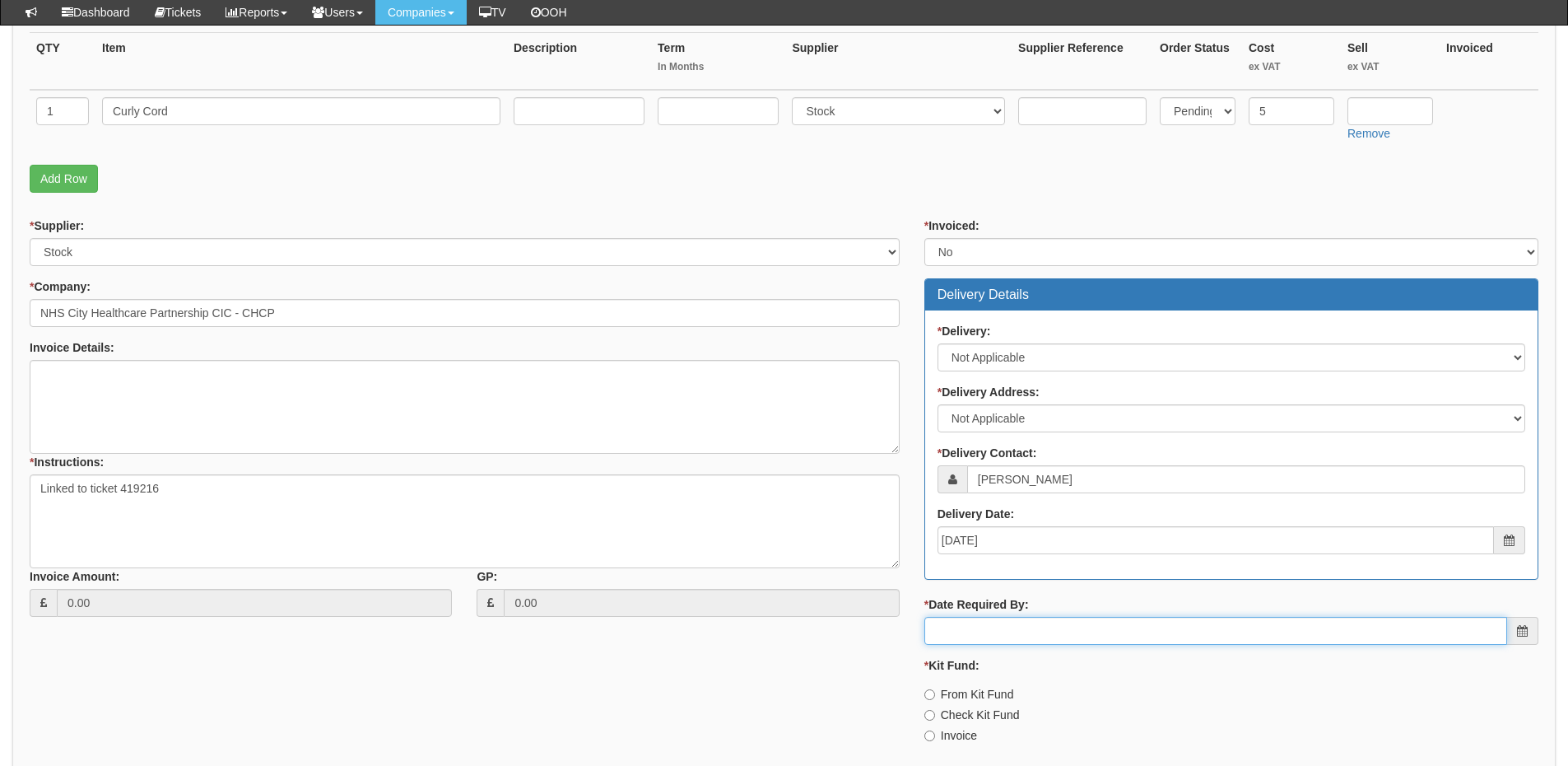
click at [1026, 642] on input "* Date Required By:" at bounding box center [1216, 631] width 583 height 28
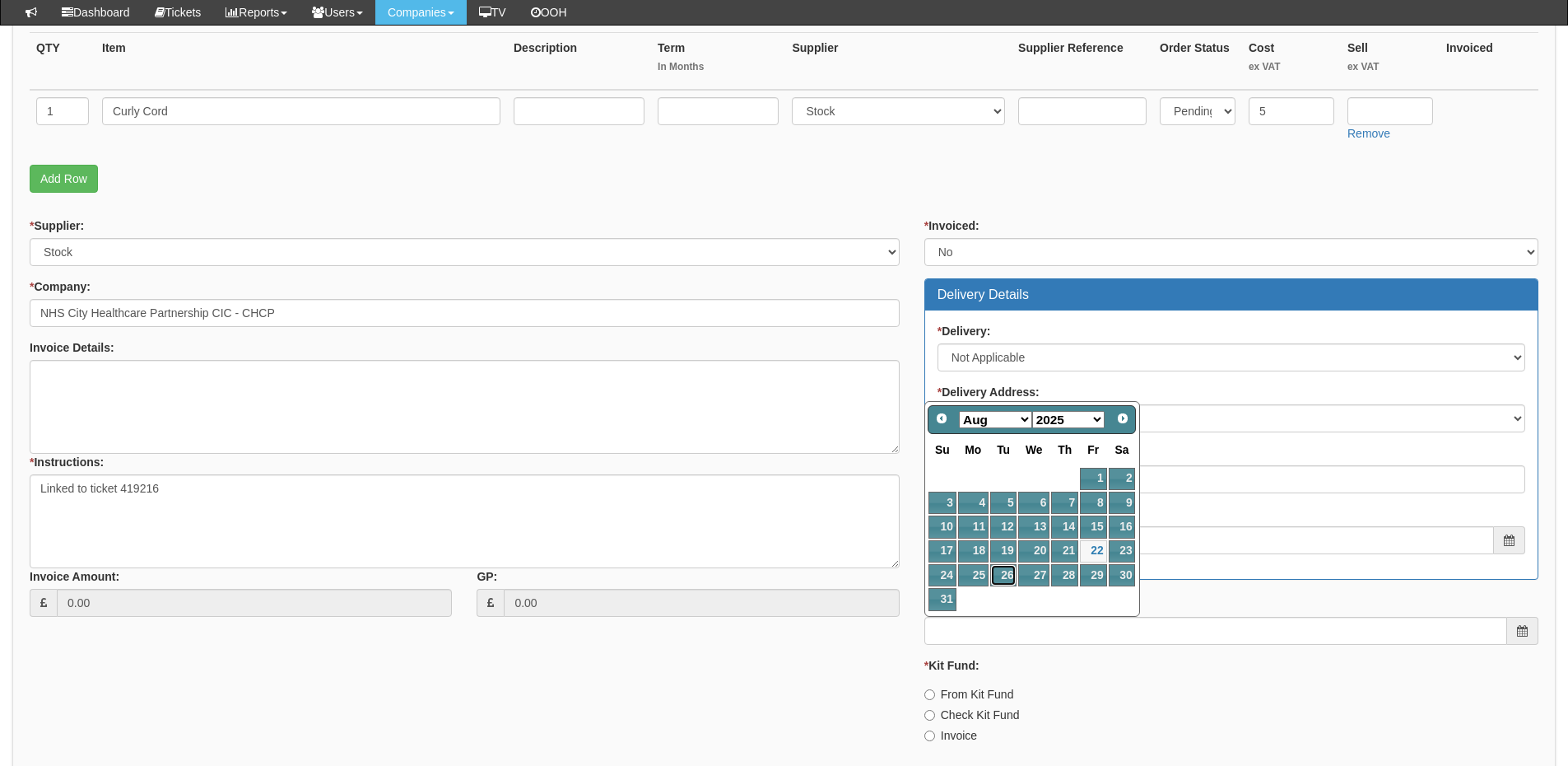
click at [1007, 578] on link "26" at bounding box center [1004, 575] width 27 height 23
type input "2025-08-26"
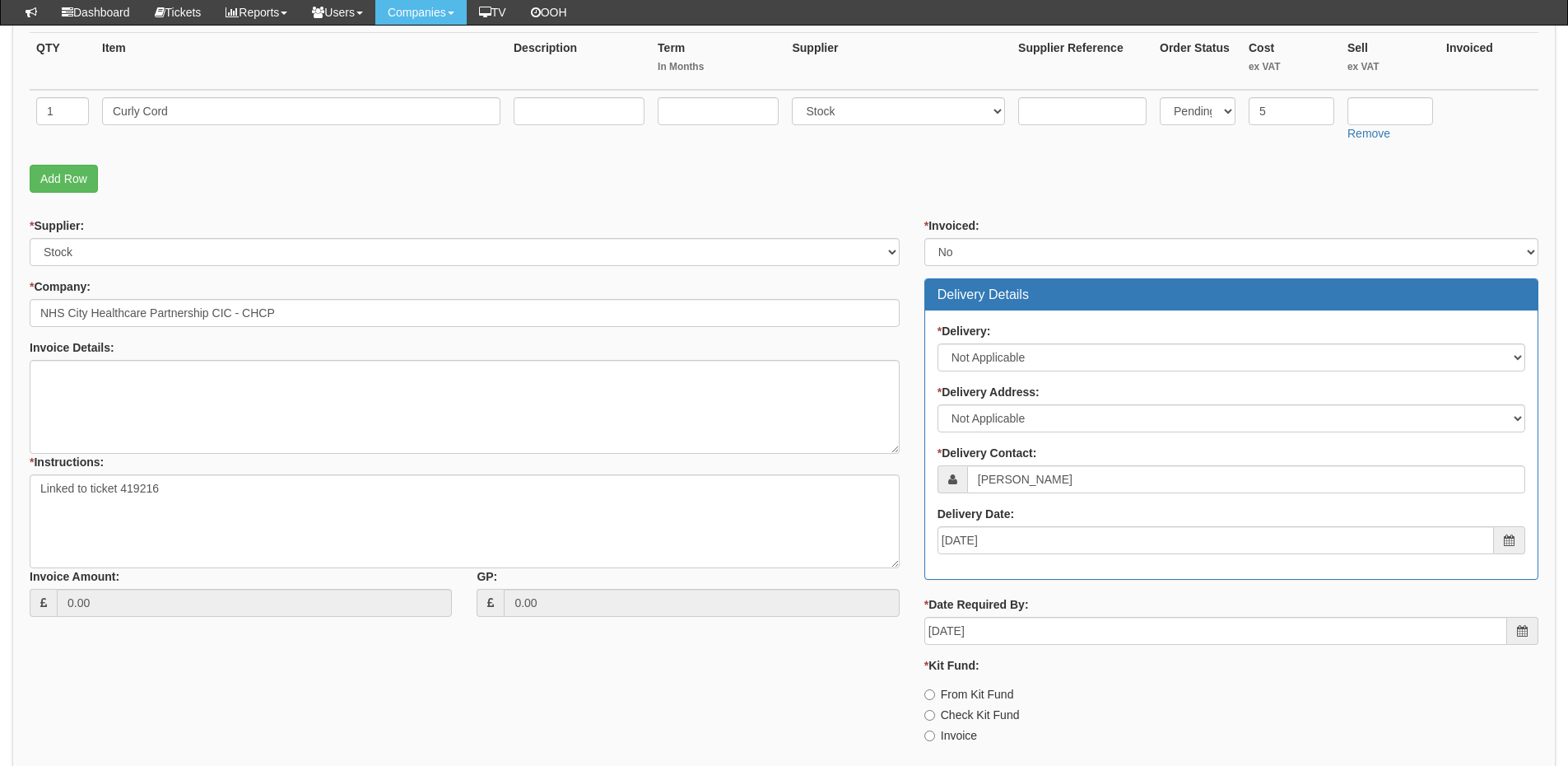
click at [957, 738] on label "Invoice" at bounding box center [950, 736] width 53 height 17
click at [935, 700] on input "Invoice" at bounding box center [929, 694] width 11 height 11
radio input "true"
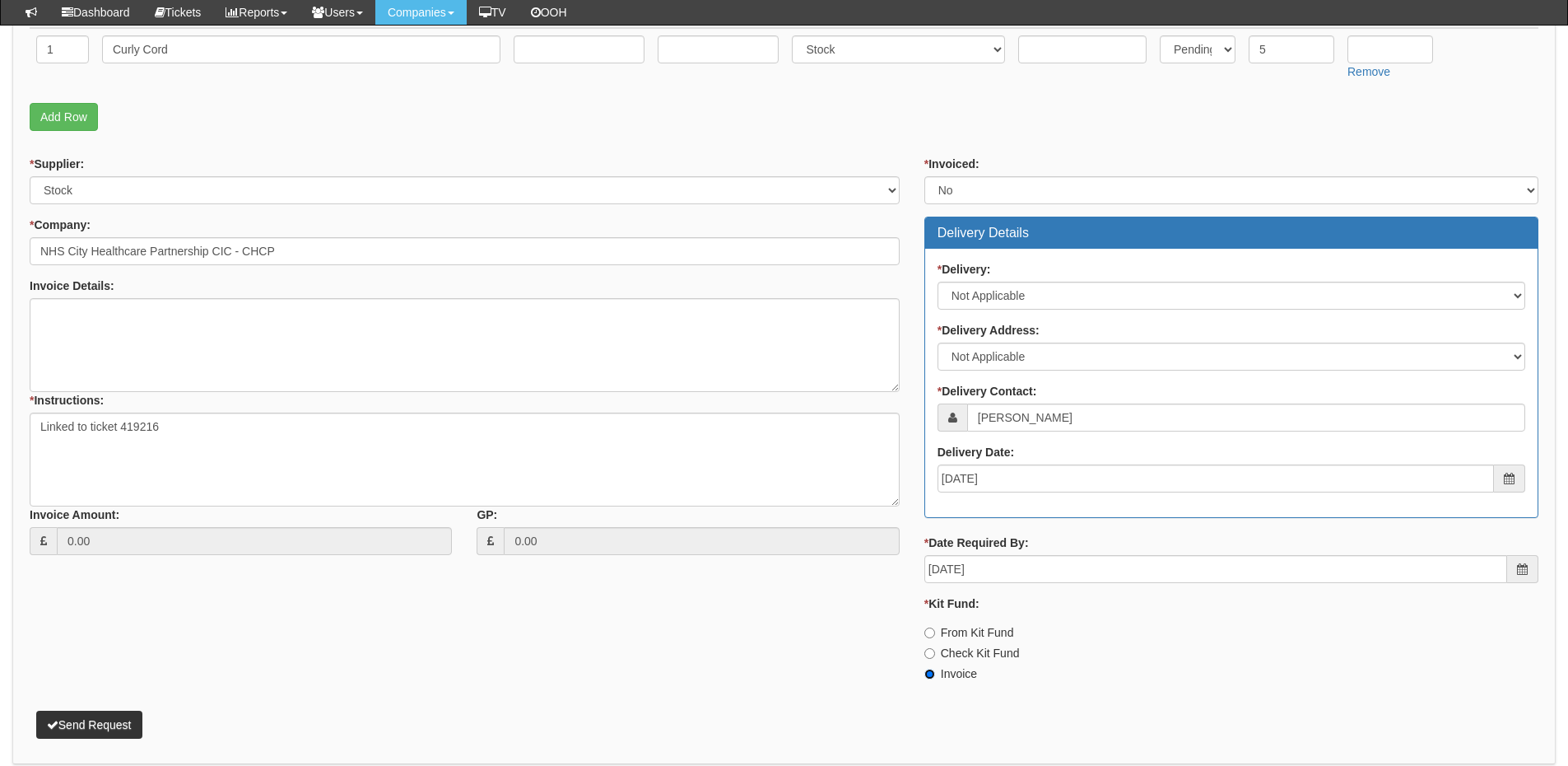
scroll to position [538, 0]
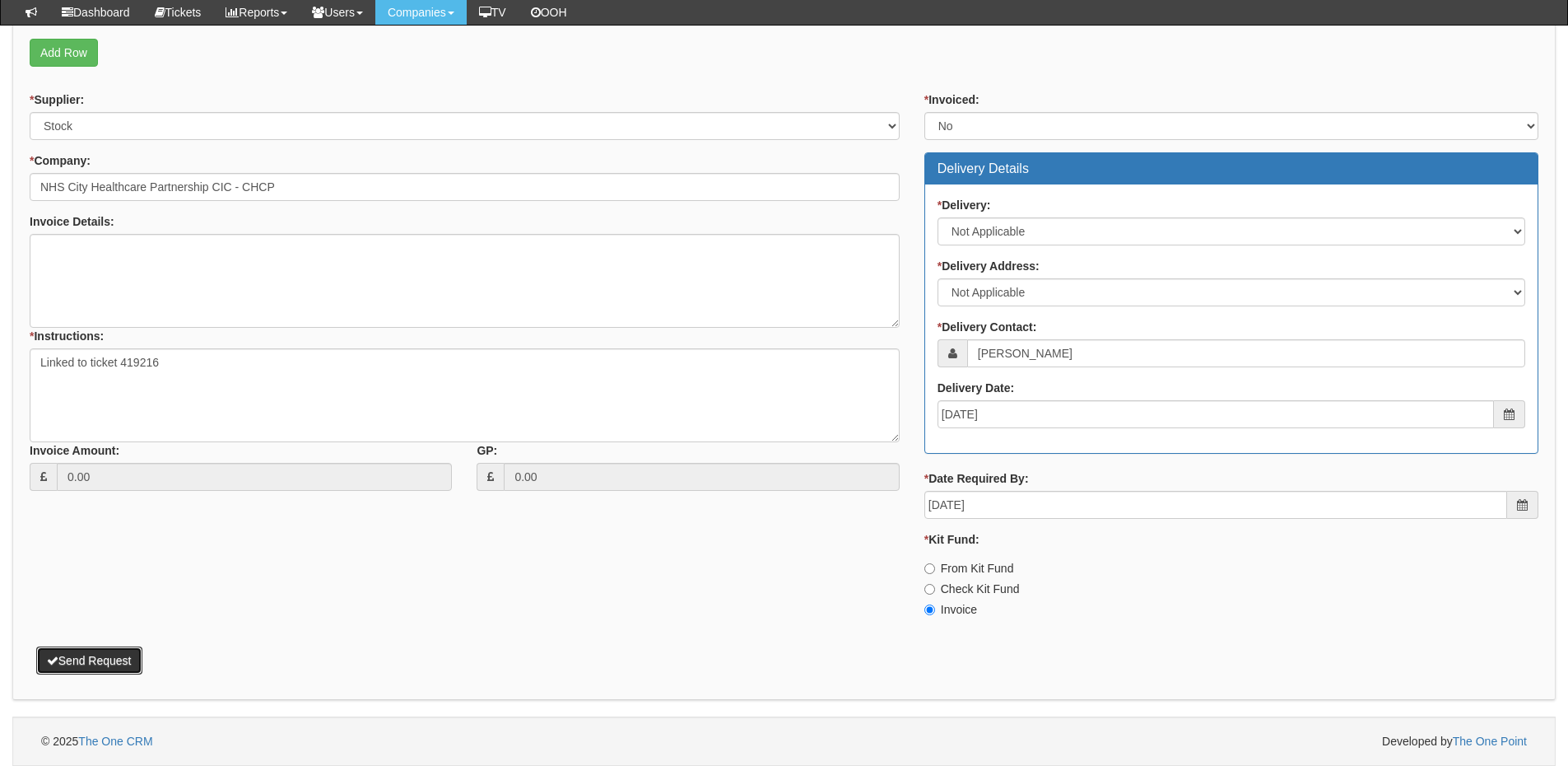
click at [62, 673] on button "Send Request" at bounding box center [89, 661] width 106 height 28
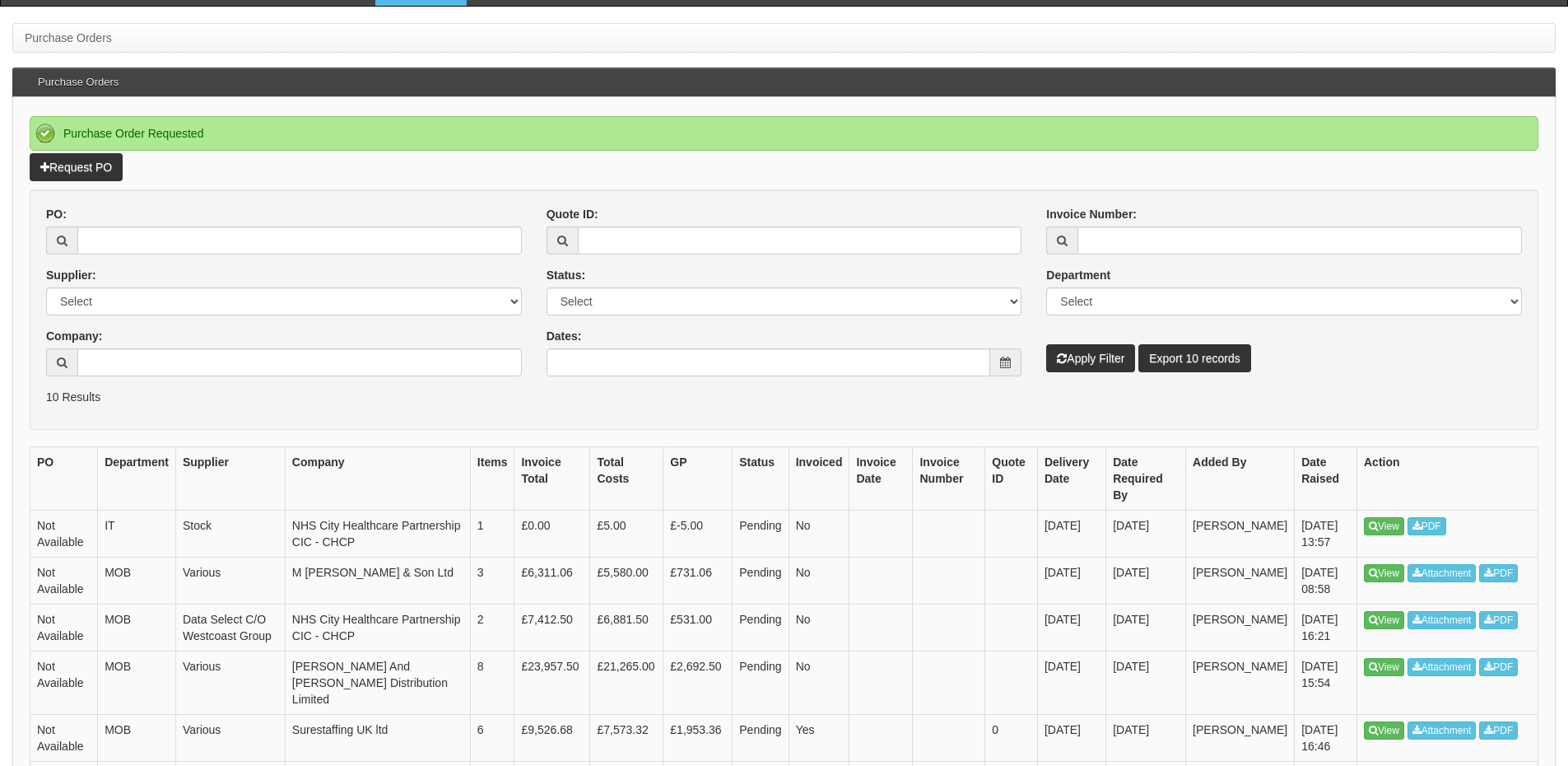
scroll to position [164, 0]
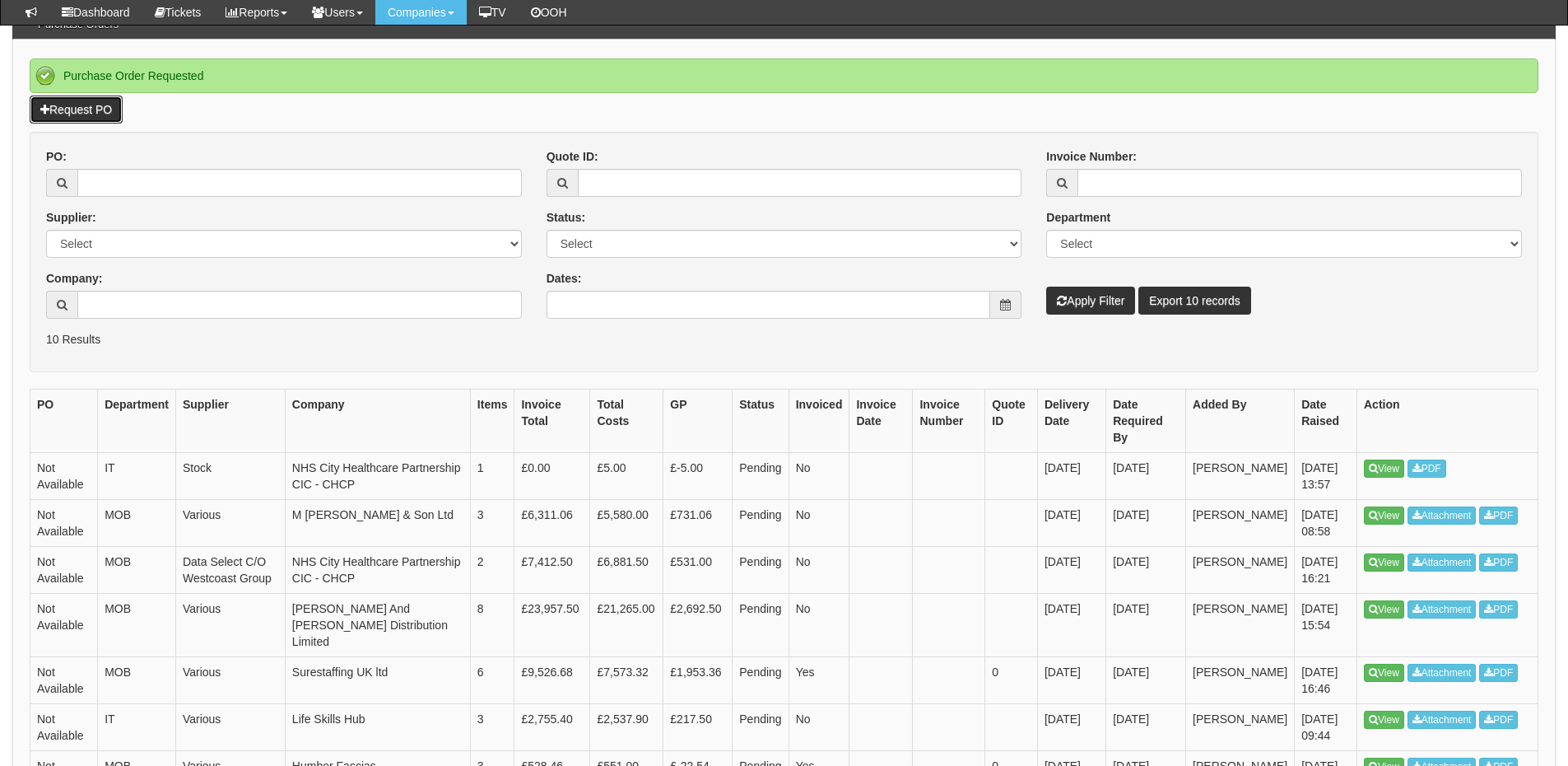
click at [107, 109] on link "Request PO" at bounding box center [75, 109] width 93 height 28
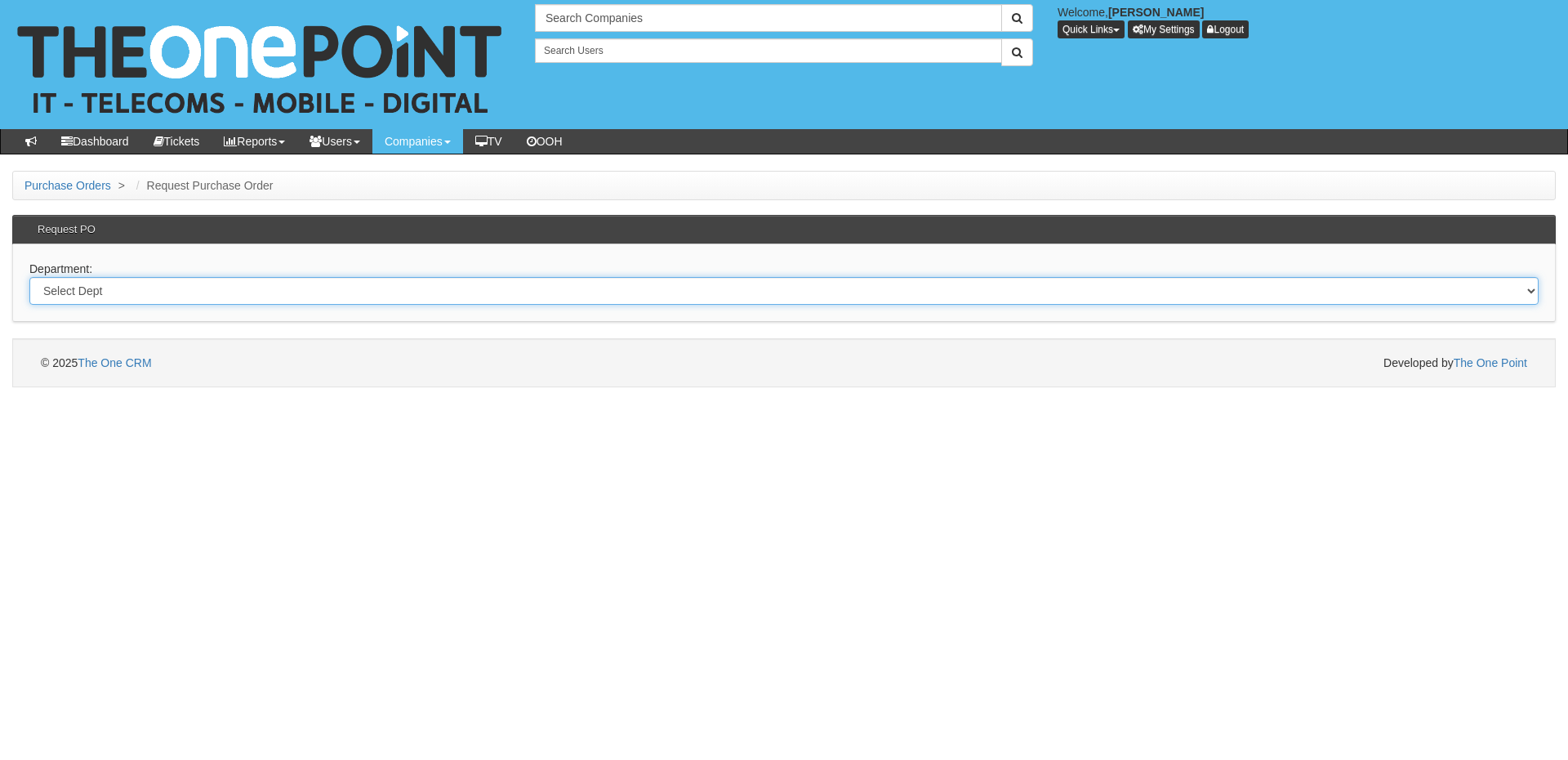
click at [560, 297] on select "Select Dept Digital Internal IT Mobiles Marketing Telecoms" at bounding box center [784, 291] width 1509 height 28
select select "?pipeID=&dept=IT"
click at [29, 277] on select "Select Dept Digital Internal IT Mobiles Marketing Telecoms" at bounding box center [784, 291] width 1509 height 28
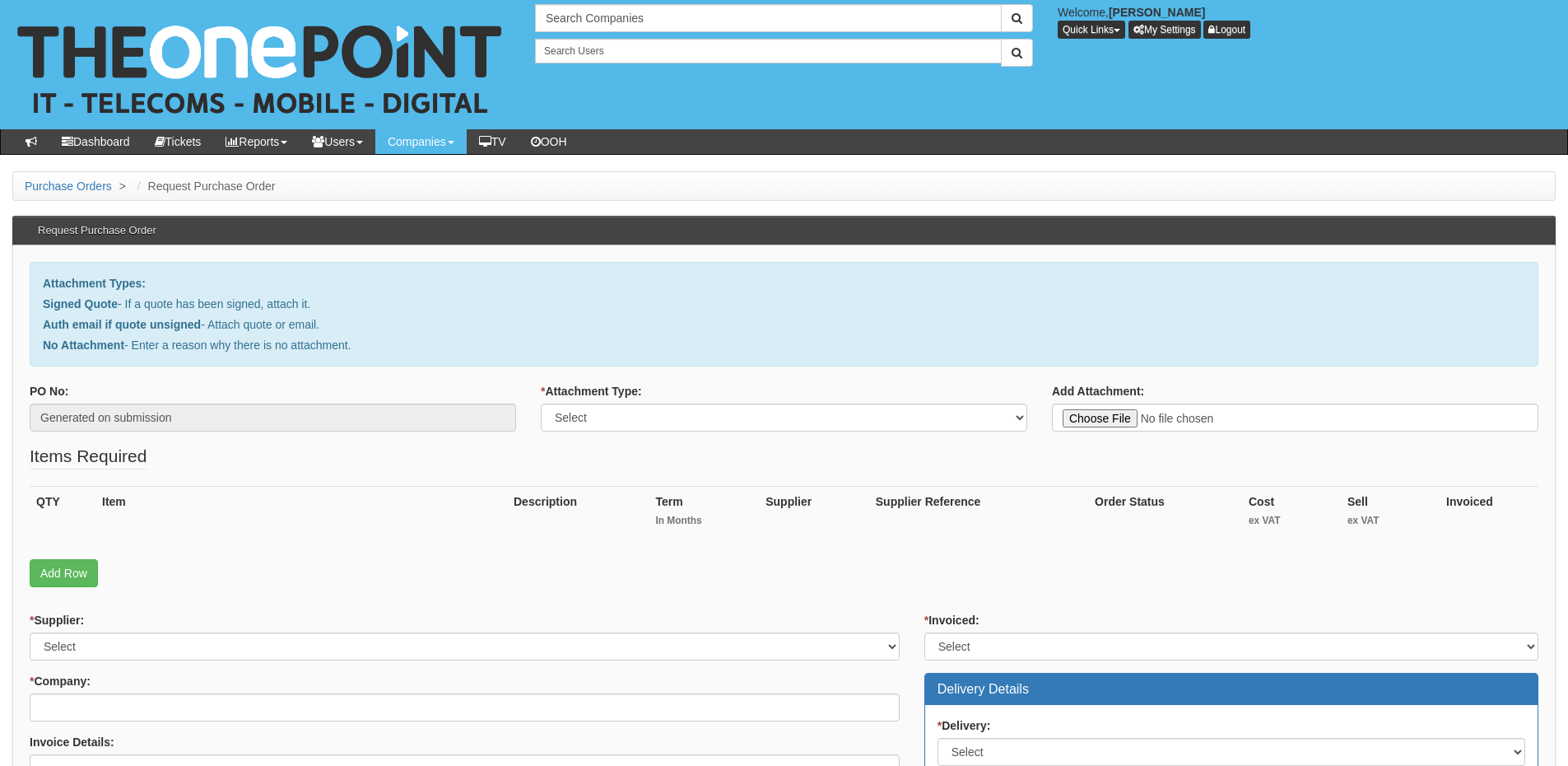
type input "C:\fakepath\Gym King - SonicWALL.pdf"
click at [562, 423] on select "Select Signed Quote Auth email with quote if unsigned No Attachment" at bounding box center [784, 418] width 487 height 28
select select "Signed Quote"
click at [541, 403] on select "Select Signed Quote Auth email with quote if unsigned No Attachment" at bounding box center [784, 418] width 487 height 28
click at [79, 571] on link "Add Row" at bounding box center [63, 573] width 68 height 28
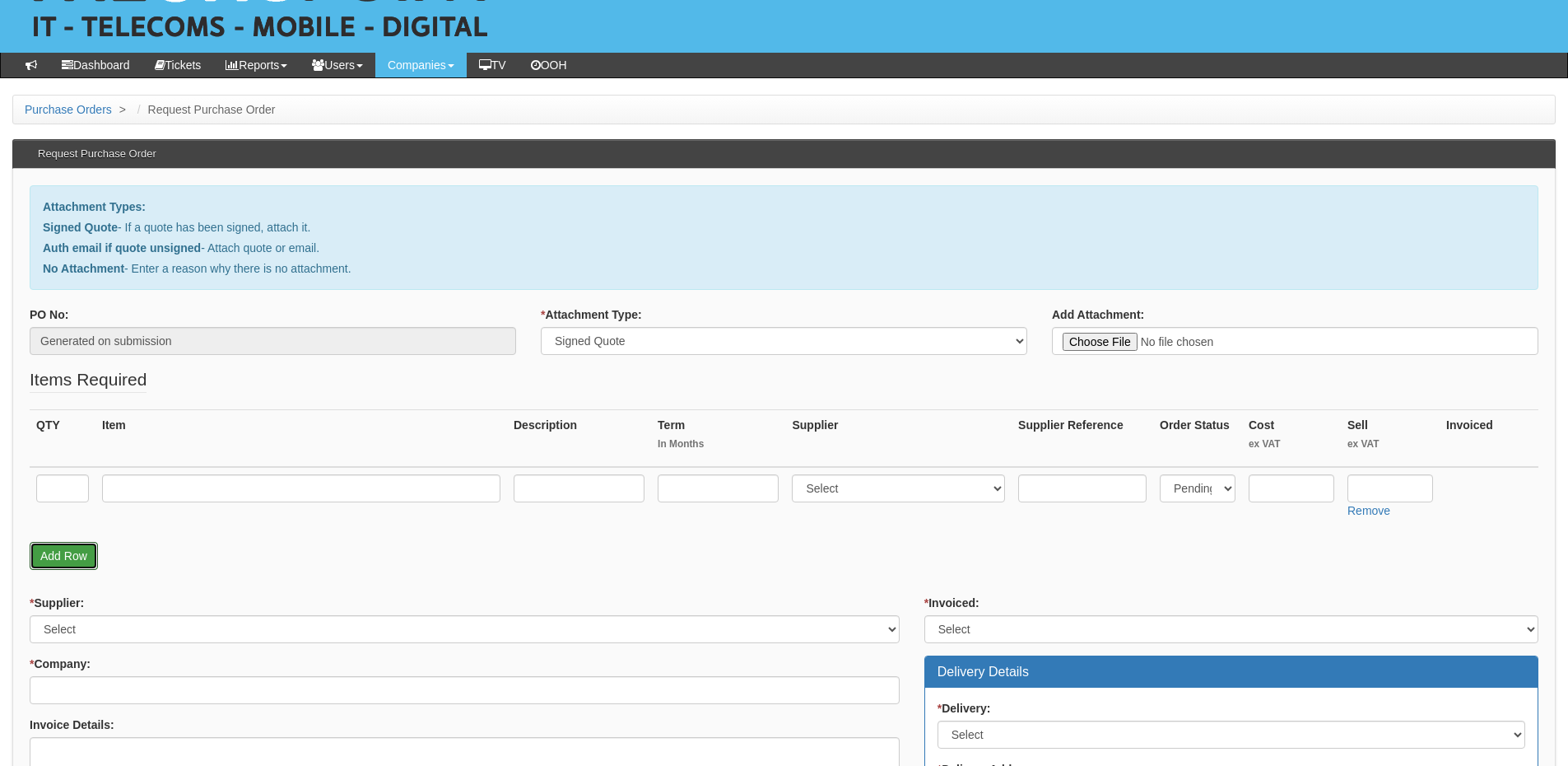
scroll to position [165, 0]
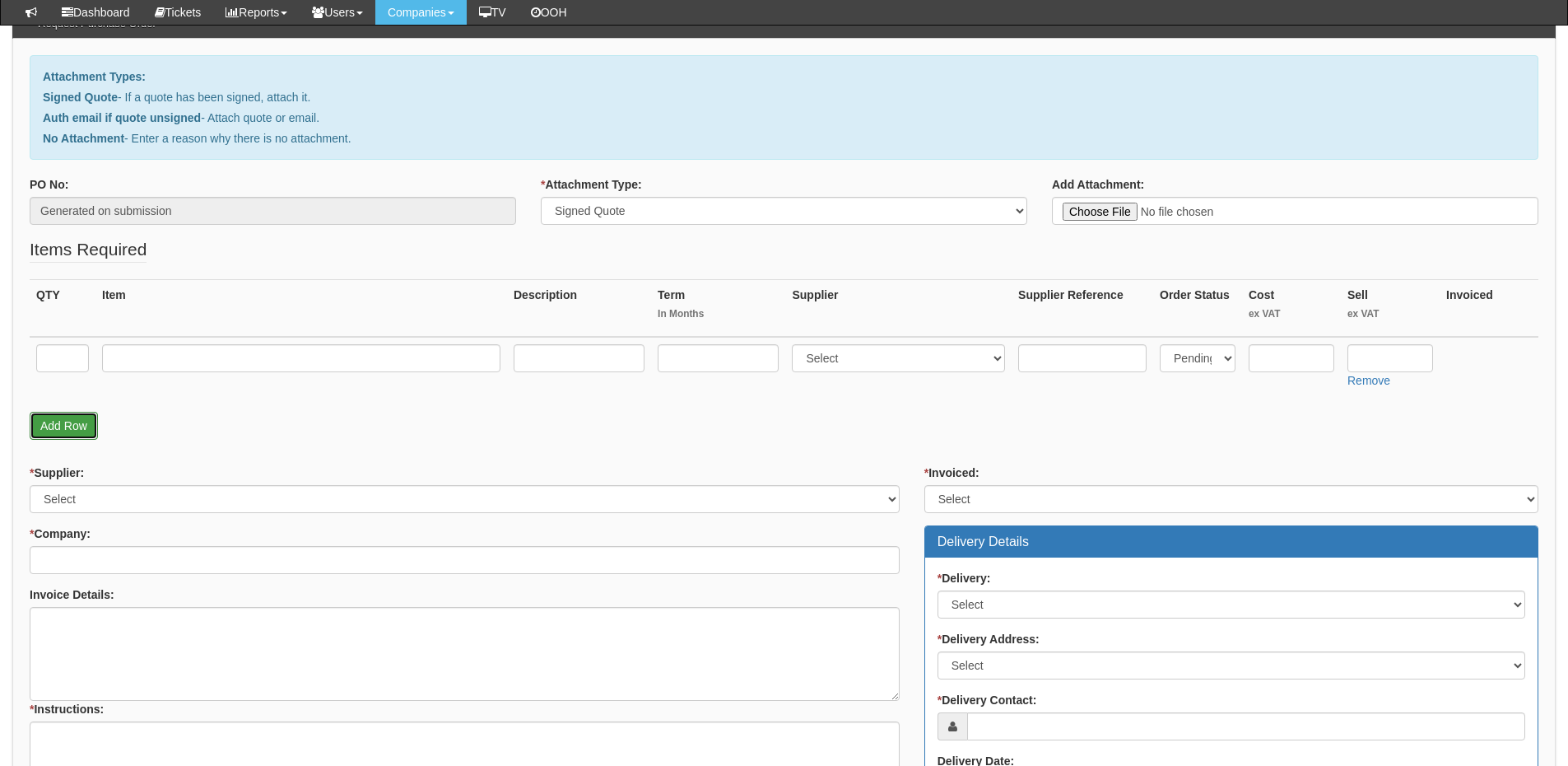
click at [58, 422] on link "Add Row" at bounding box center [63, 426] width 68 height 28
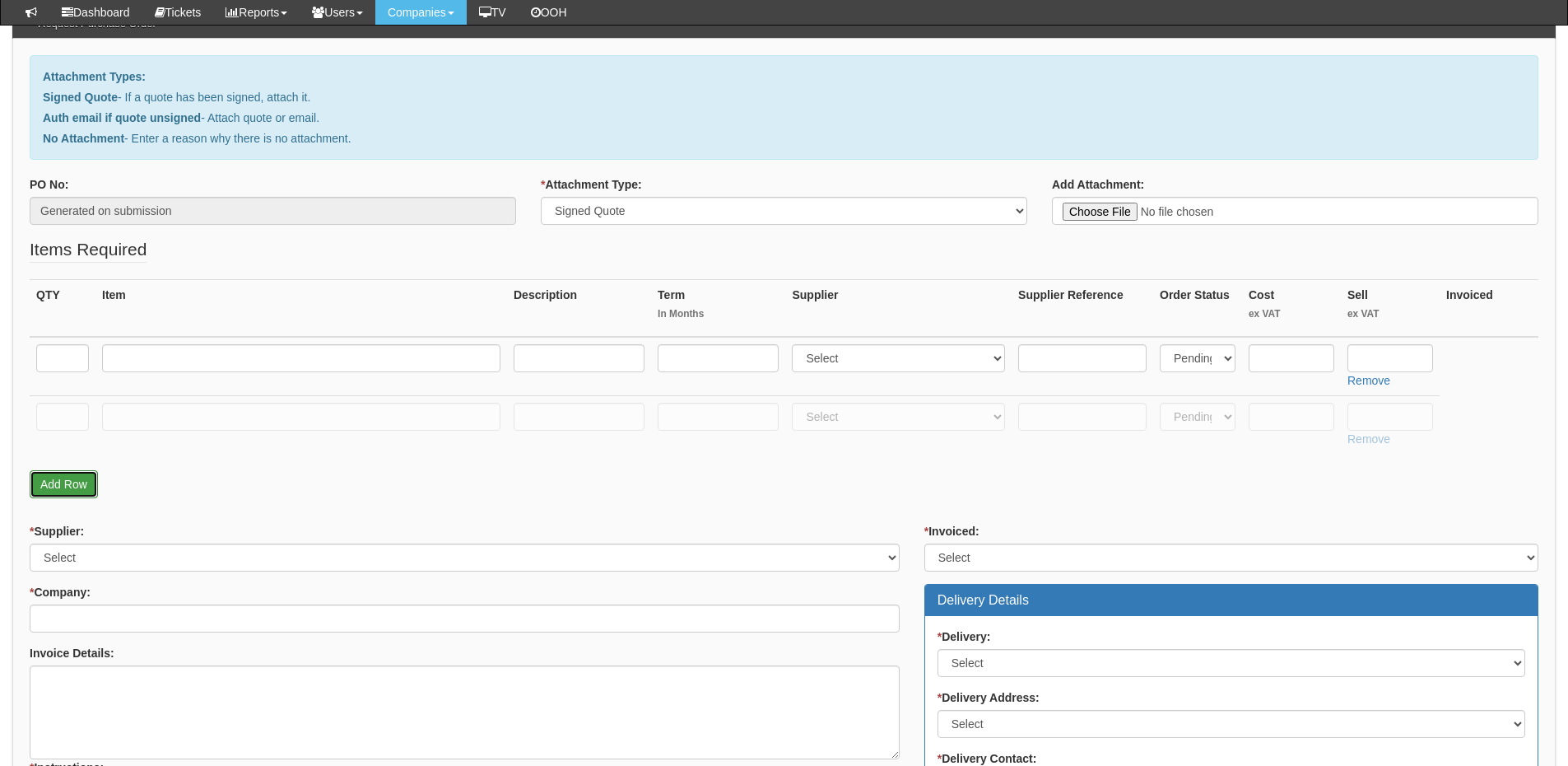
click at [64, 483] on link "Add Row" at bounding box center [63, 484] width 68 height 28
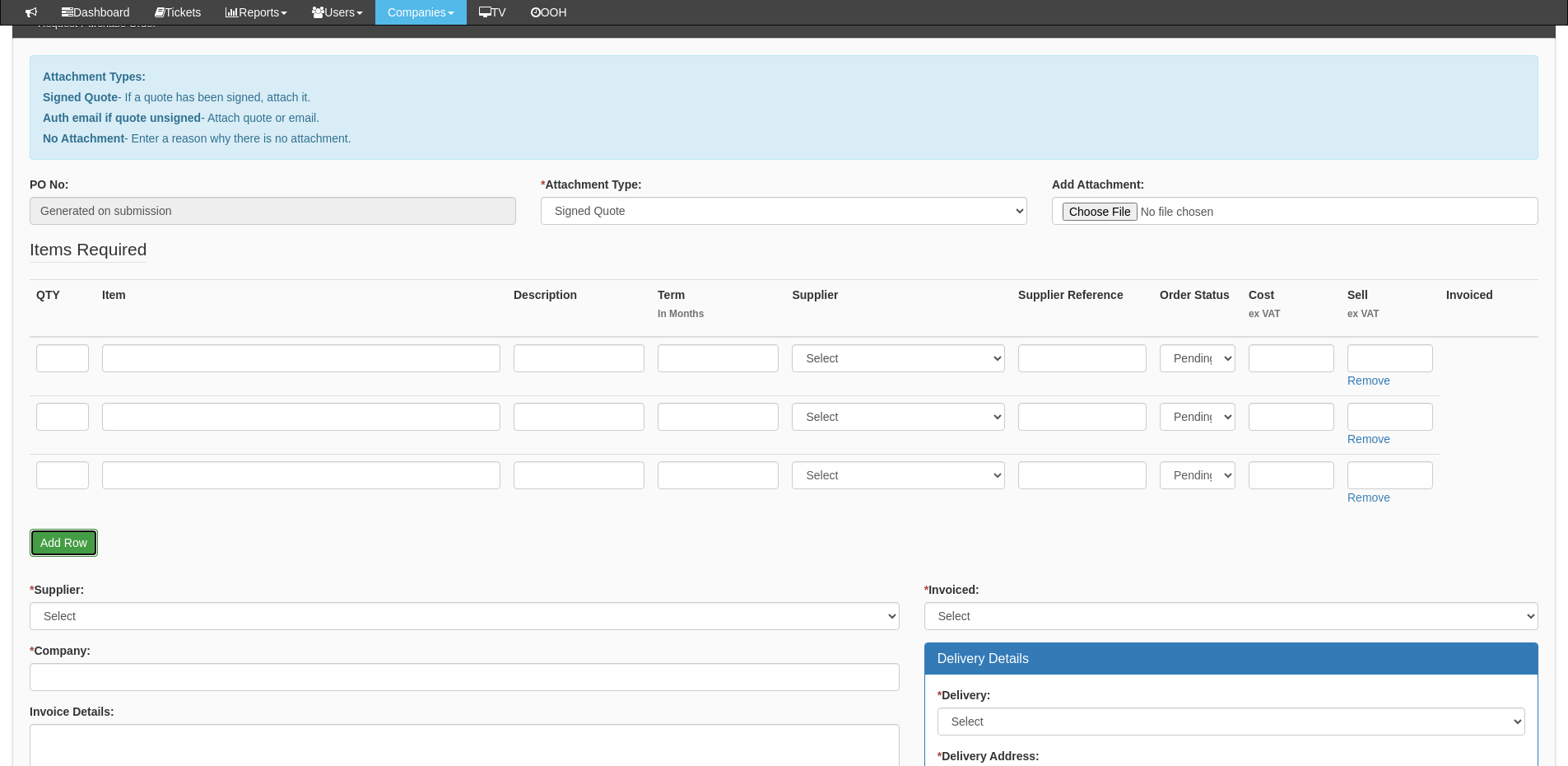
click at [58, 545] on link "Add Row" at bounding box center [63, 543] width 68 height 28
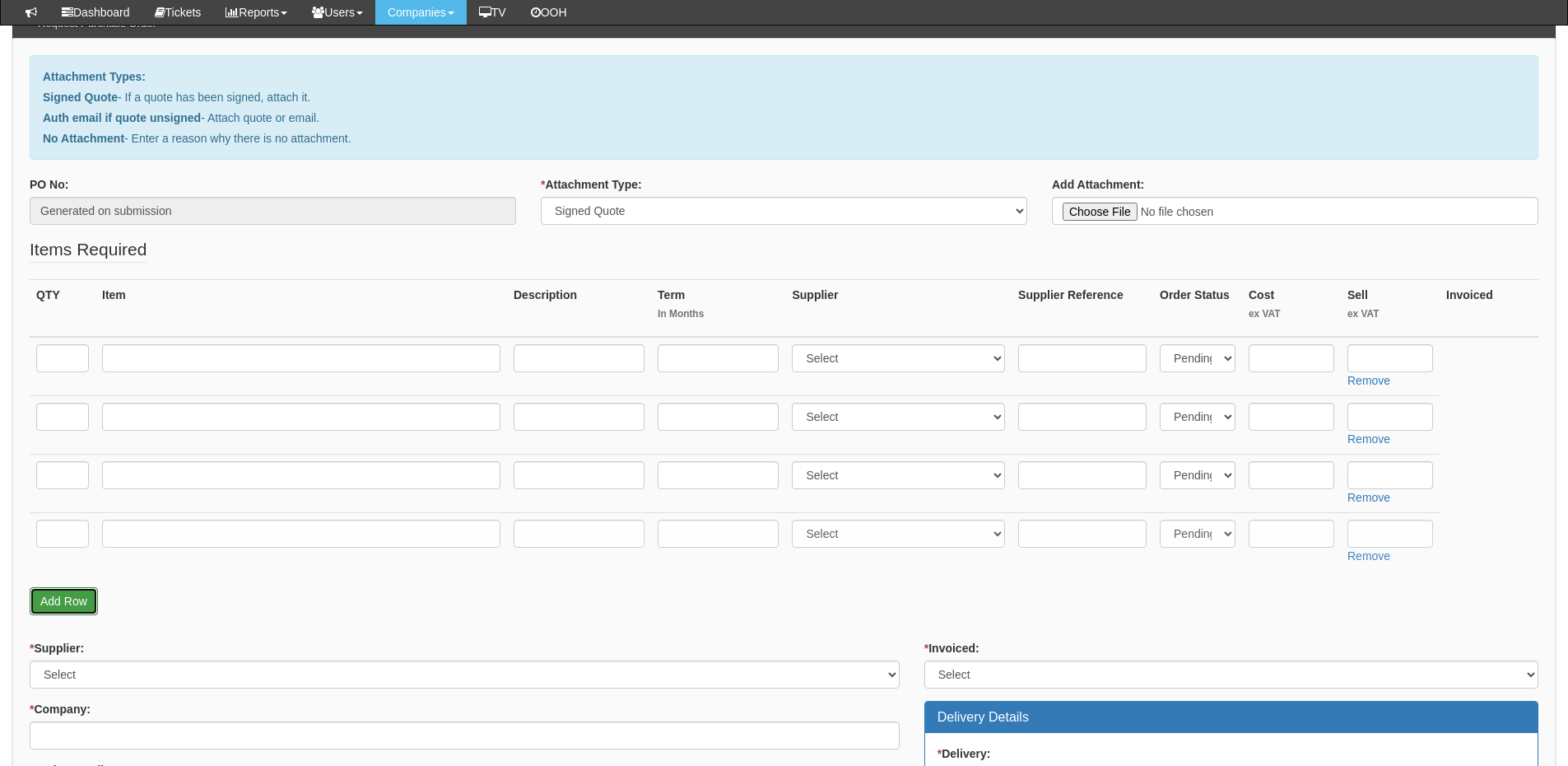
click at [60, 596] on link "Add Row" at bounding box center [63, 601] width 68 height 28
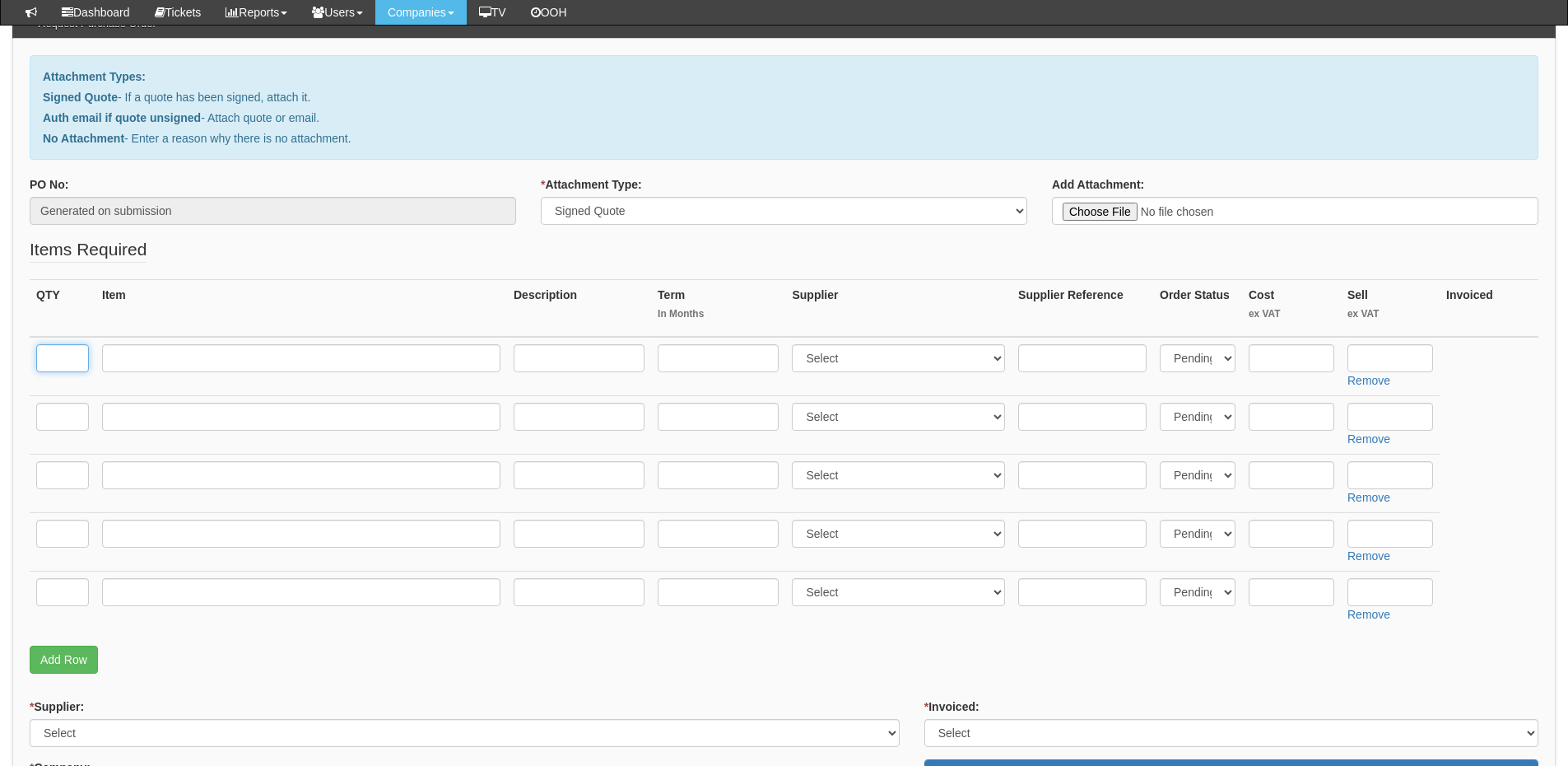
click at [58, 358] on input "text" at bounding box center [62, 358] width 53 height 28
type input "1"
click at [62, 419] on input "text" at bounding box center [62, 417] width 53 height 28
type input "1"
click at [54, 469] on input "text" at bounding box center [62, 475] width 53 height 28
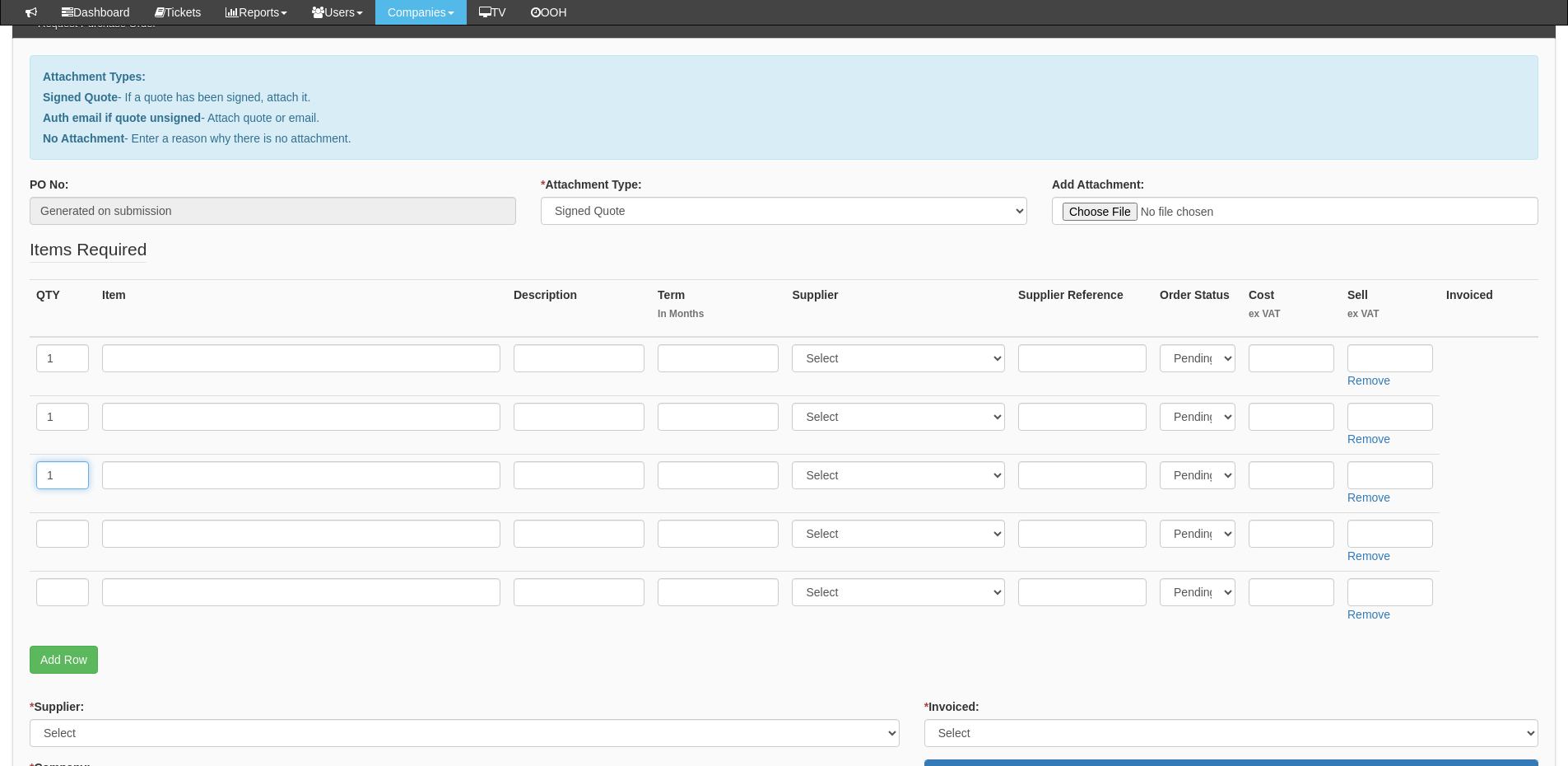
type input "1"
click at [58, 535] on input "text" at bounding box center [62, 534] width 53 height 28
type input "1"
click at [57, 584] on input "text" at bounding box center [62, 592] width 53 height 28
type input "1"
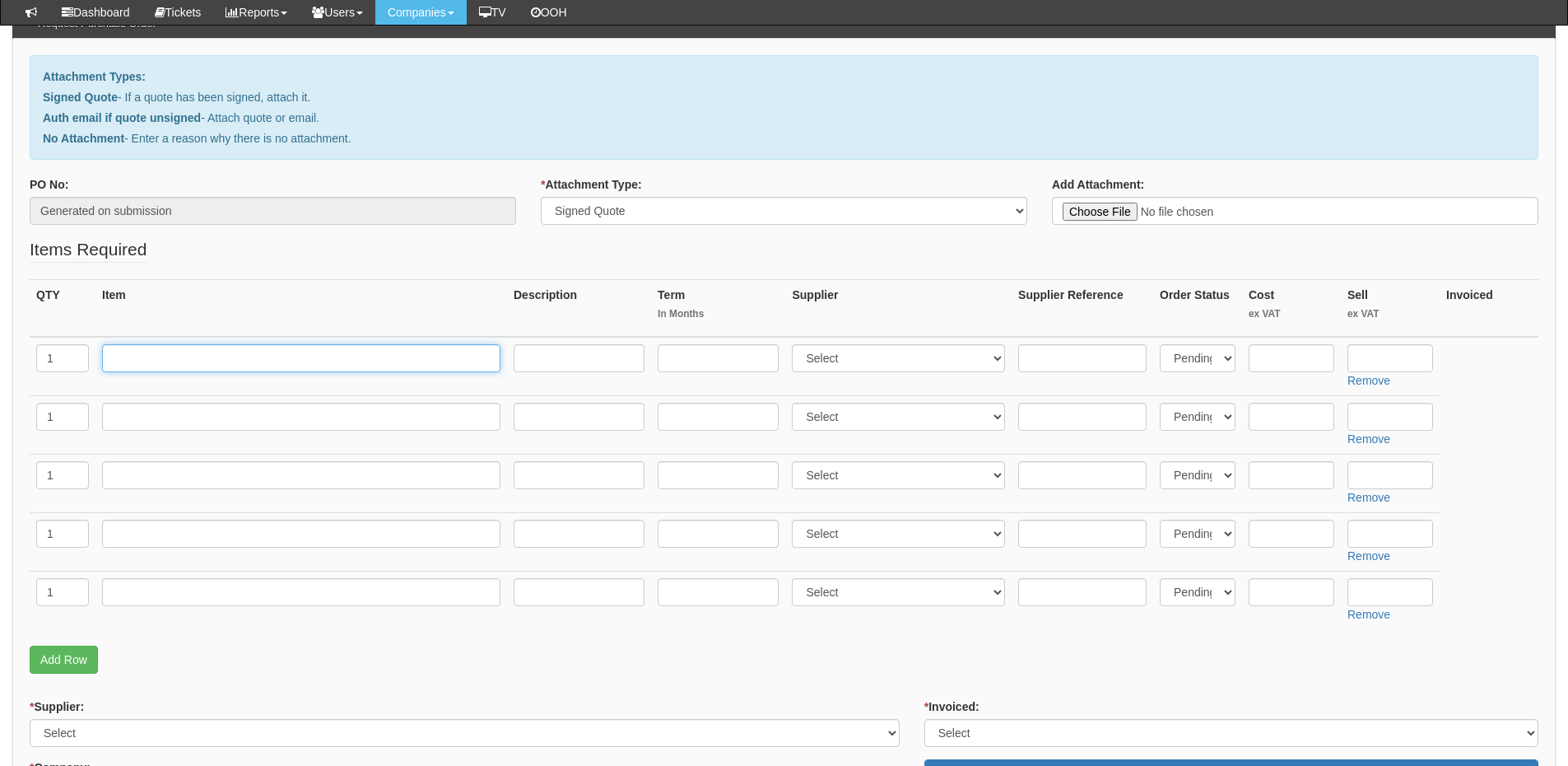
click at [176, 350] on input "text" at bounding box center [301, 358] width 398 height 28
paste input "SONICWALL TZ370 SECURE UPGRADE ADVANCED EDITION 3-Year (INCLUDES 1-Year CSE)"
type input "SONICWALL TZ370 SECURE UPGRADE ADVANCED EDITION 3-Year (INCLUDES 1-Year CSE)"
click at [1404, 354] on input "text" at bounding box center [1390, 358] width 86 height 28
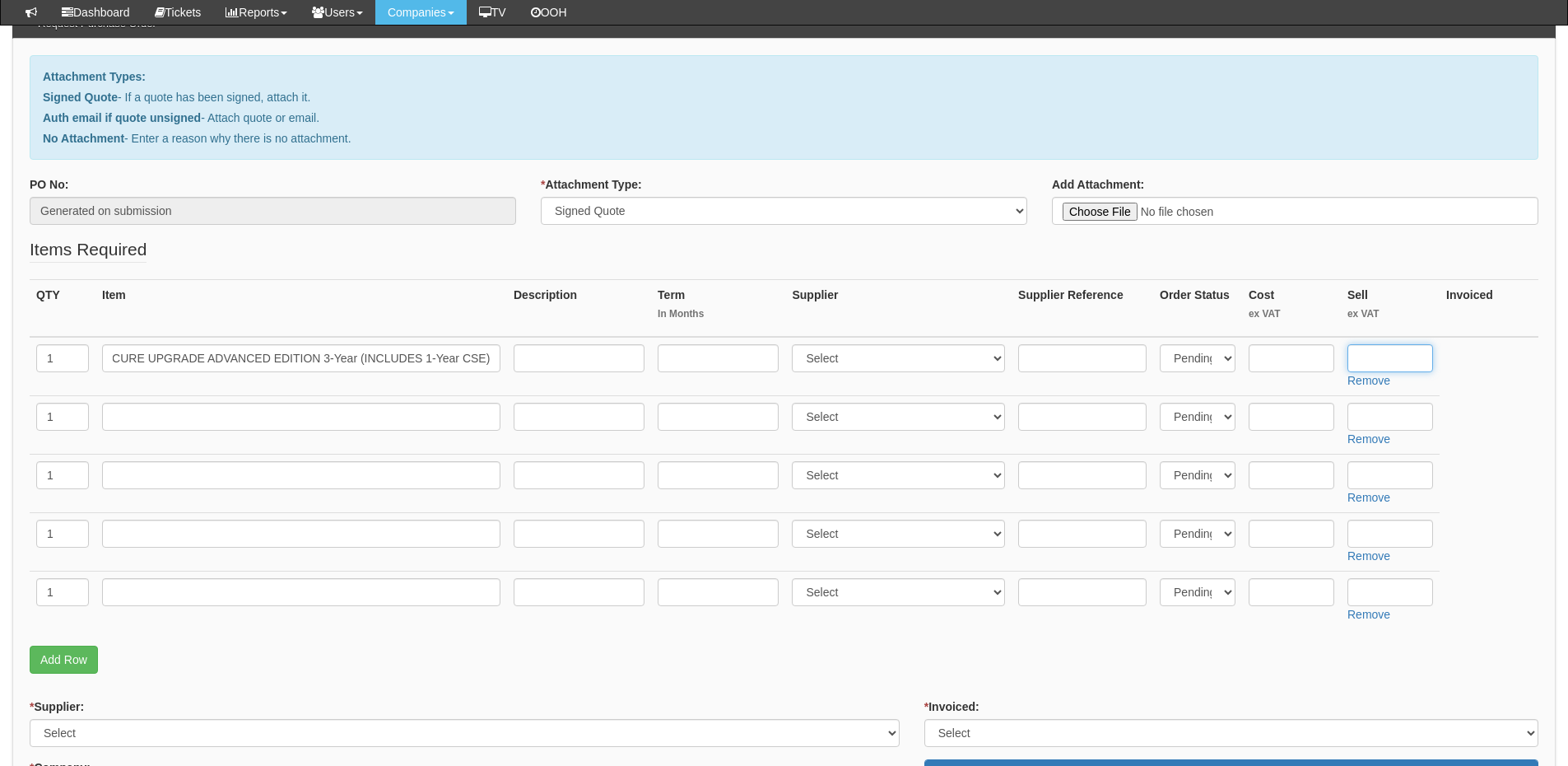
scroll to position [0, 0]
type input "1707.23"
click at [146, 416] on input "text" at bounding box center [301, 417] width 398 height 28
paste input "SSL VPN 50 User License"
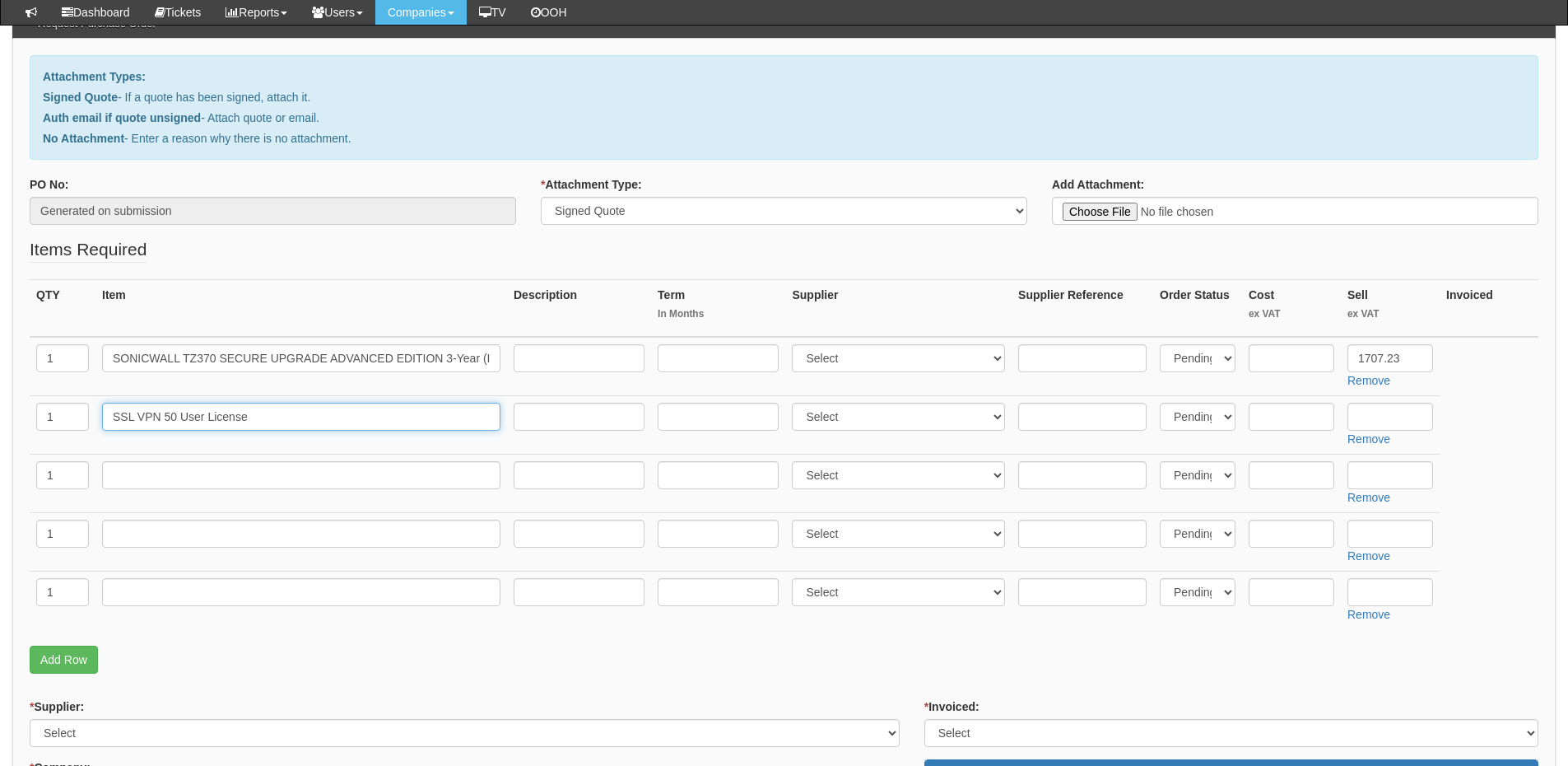
type input "SSL VPN 50 User License"
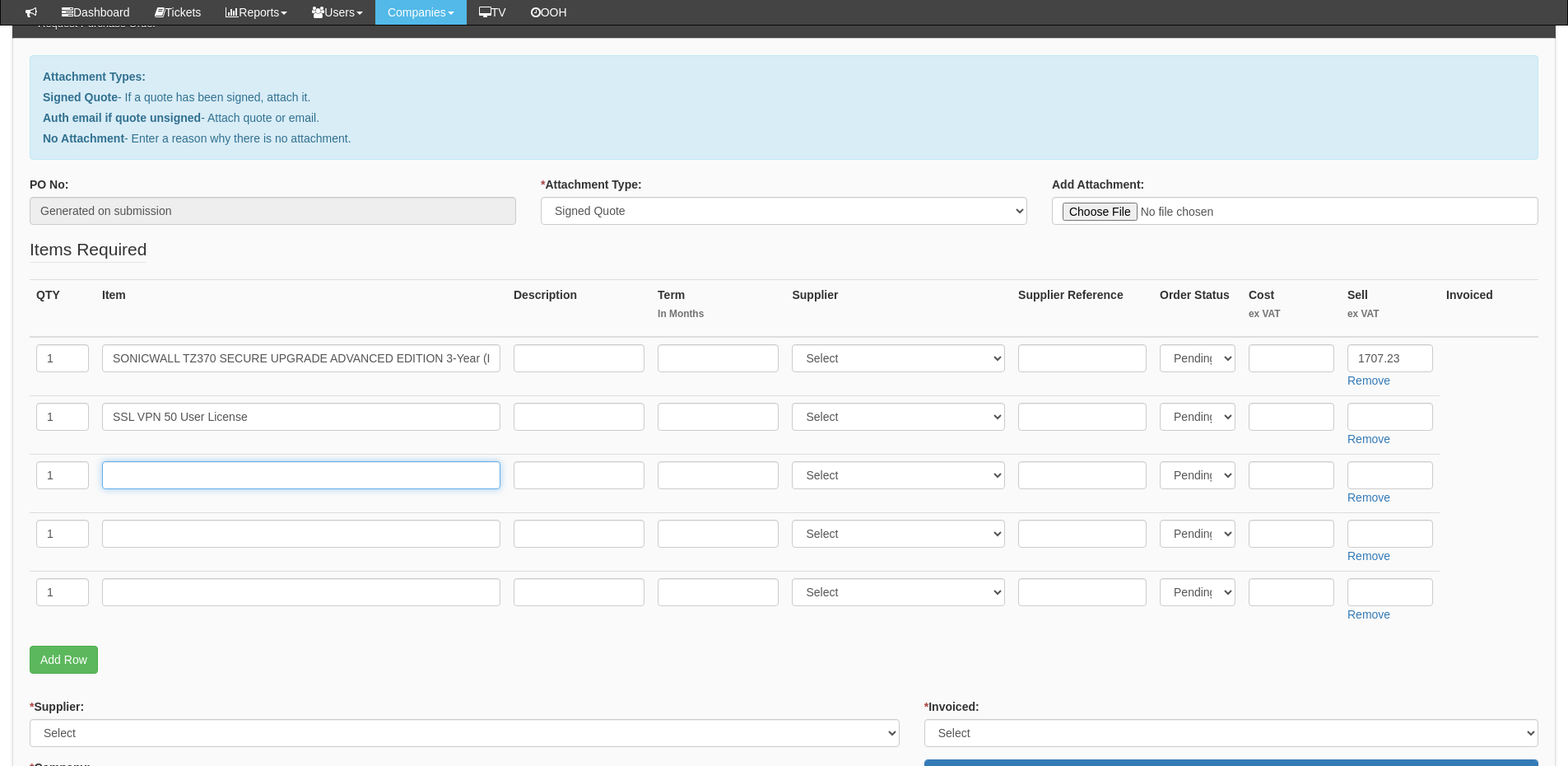
click at [141, 477] on input "text" at bounding box center [301, 475] width 398 height 28
click at [133, 470] on input "text" at bounding box center [301, 475] width 398 height 28
paste input "Rackmount Kit"
type input "Rackmount Kit"
click at [137, 542] on input "text" at bounding box center [301, 534] width 398 height 28
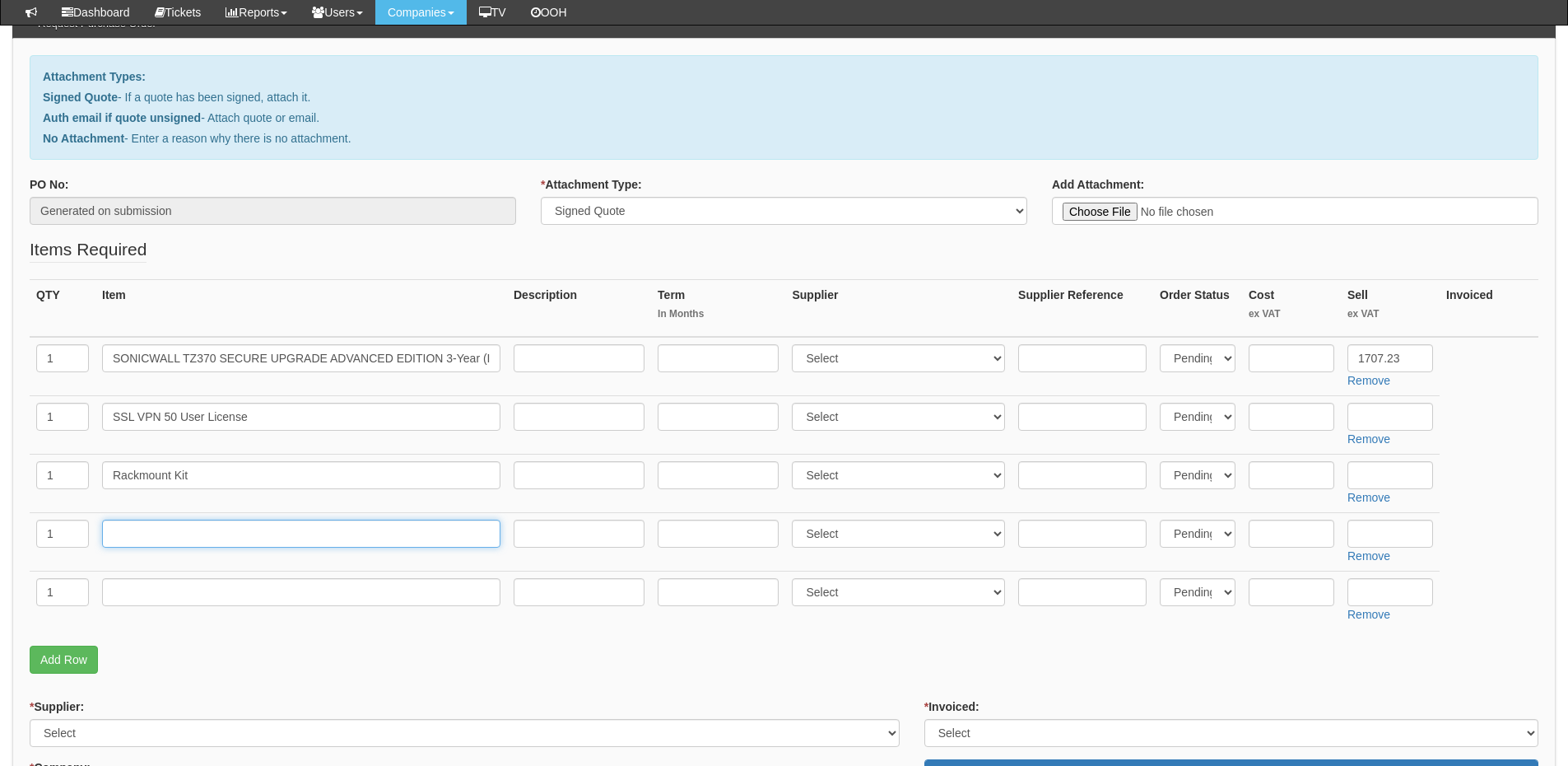
paste input "SSL 2 Year Certificate"
type input "SSL 2 Year Certificate"
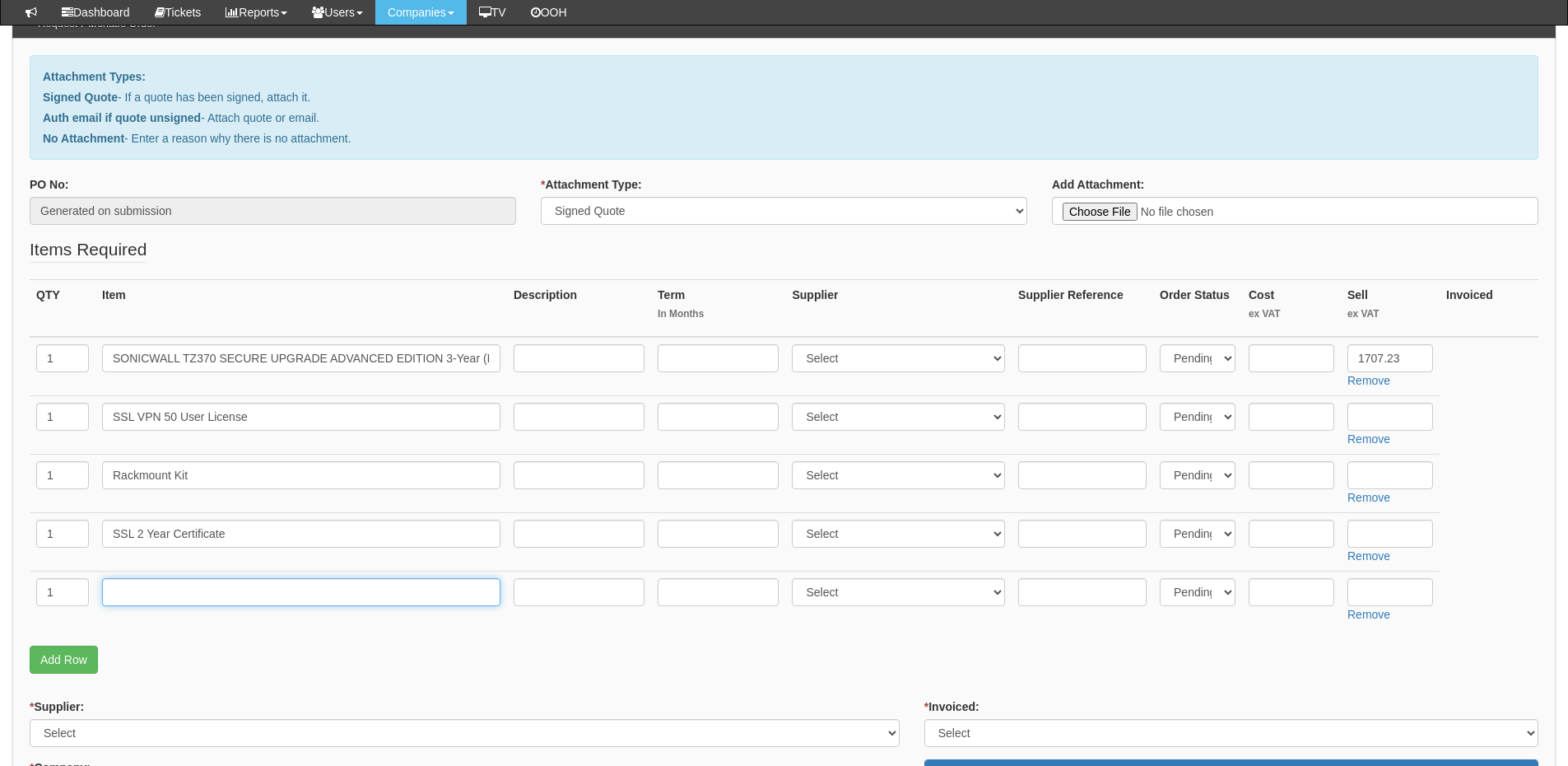
click at [149, 600] on input "text" at bounding box center [301, 592] width 398 height 28
click at [234, 596] on input "text" at bounding box center [301, 592] width 398 height 28
paste input "Half a day labour"
type input "Half a day labour"
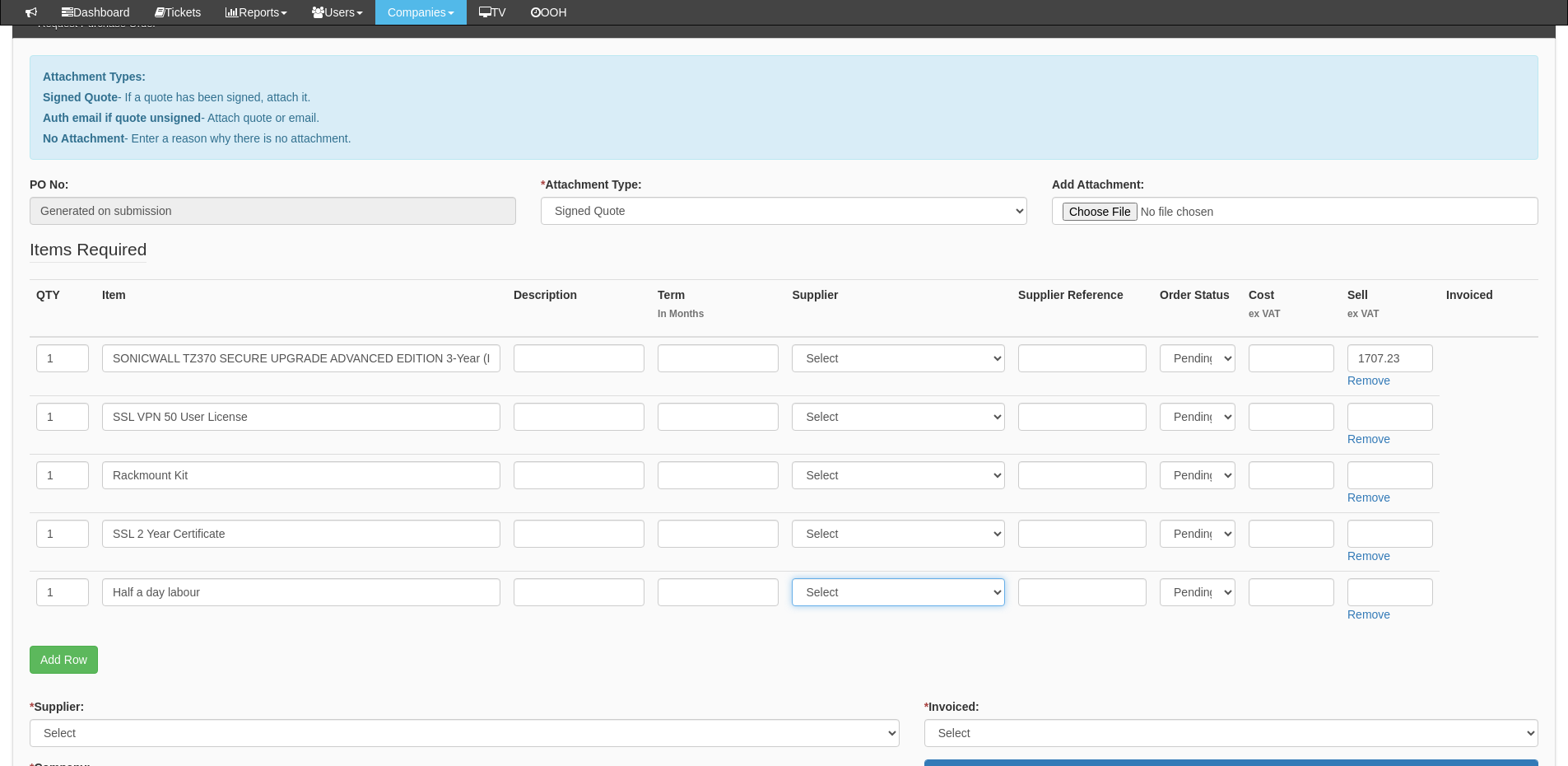
click at [824, 595] on select "Select 123 [DOMAIN_NAME] 1Password 3 4Gon [PERSON_NAME] Electric Ltd Abzorb Acc…" at bounding box center [898, 592] width 213 height 28
select select "81"
click at [796, 578] on select "Select 123 [DOMAIN_NAME] 1Password 3 4Gon [PERSON_NAME] Electric Ltd Abzorb Acc…" at bounding box center [898, 592] width 213 height 28
click at [1363, 591] on input "text" at bounding box center [1390, 592] width 86 height 28
type input "425"
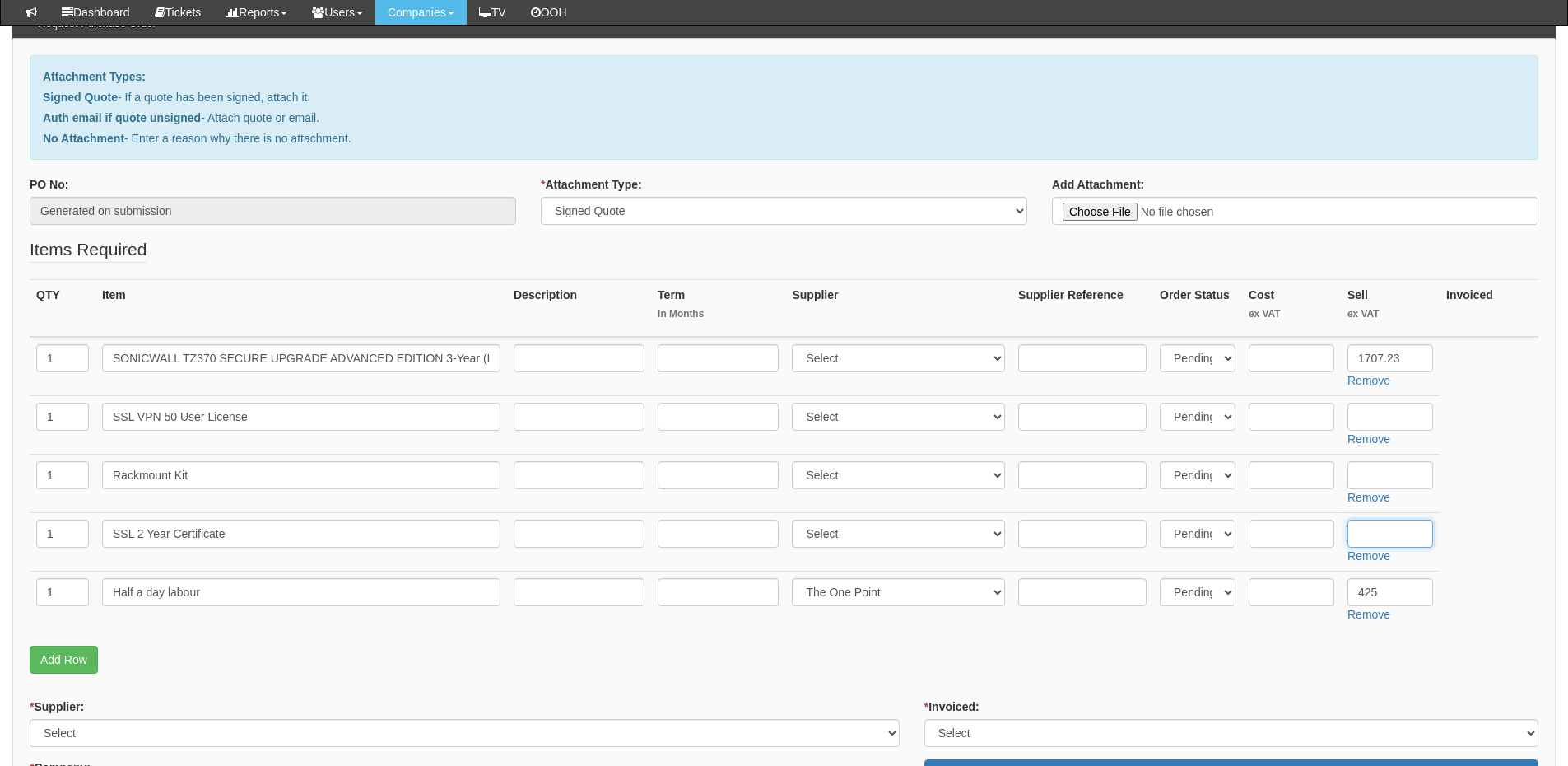
click at [1373, 530] on input "text" at bounding box center [1390, 534] width 86 height 28
type input "159.98"
click at [882, 529] on select "Select 123 [DOMAIN_NAME] 1Password 3 4Gon [PERSON_NAME] Electric Ltd Abzorb Acc…" at bounding box center [898, 534] width 213 height 28
select select "17"
click at [796, 520] on select "Select 123 [DOMAIN_NAME] 1Password 3 4Gon [PERSON_NAME] Electric Ltd Abzorb Acc…" at bounding box center [898, 534] width 213 height 28
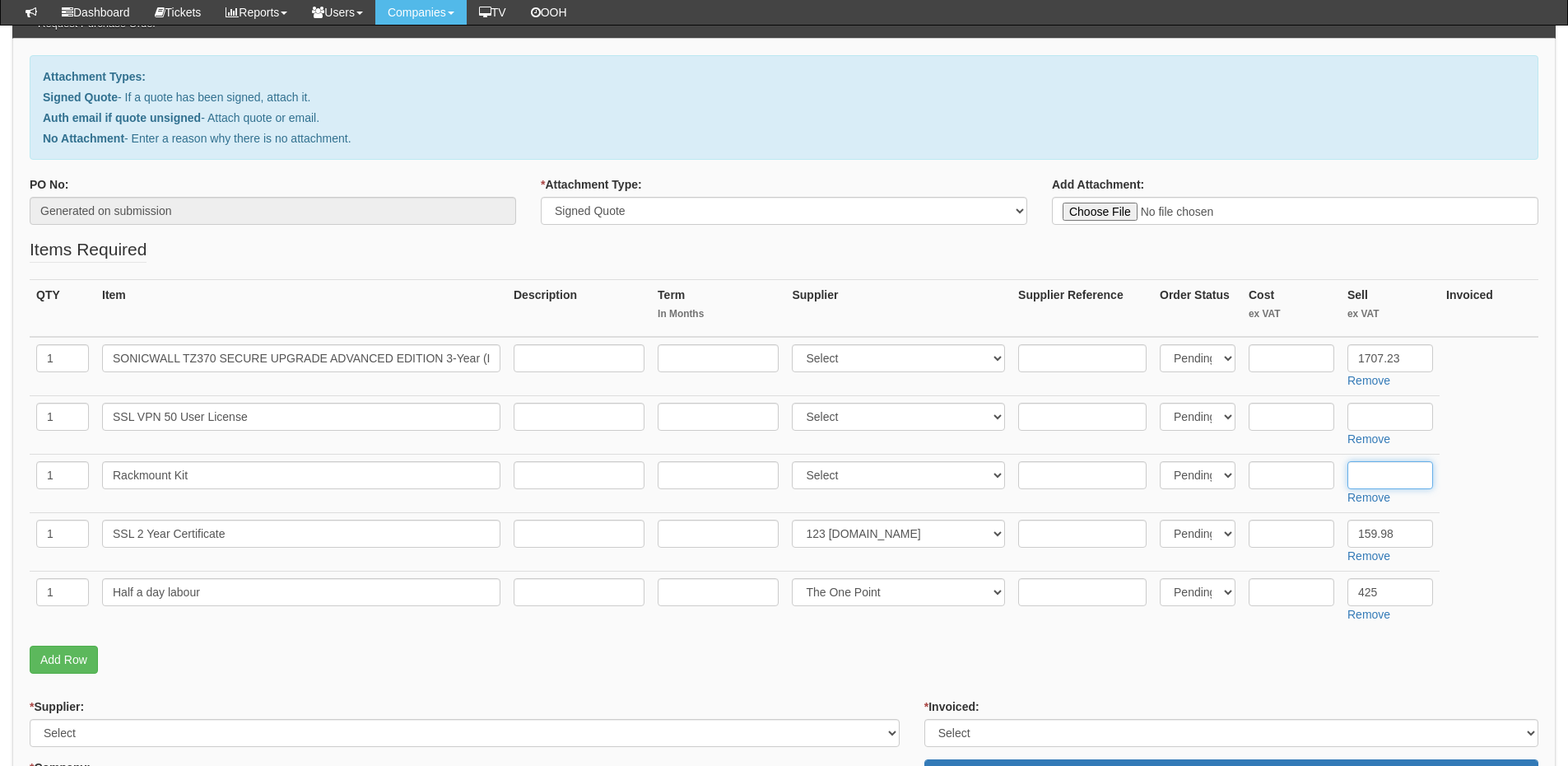
click at [1404, 472] on input "text" at bounding box center [1390, 475] width 86 height 28
type input "156.99"
click at [1372, 413] on input "text" at bounding box center [1390, 417] width 86 height 28
type input "479.32"
